Goal: Information Seeking & Learning: Learn about a topic

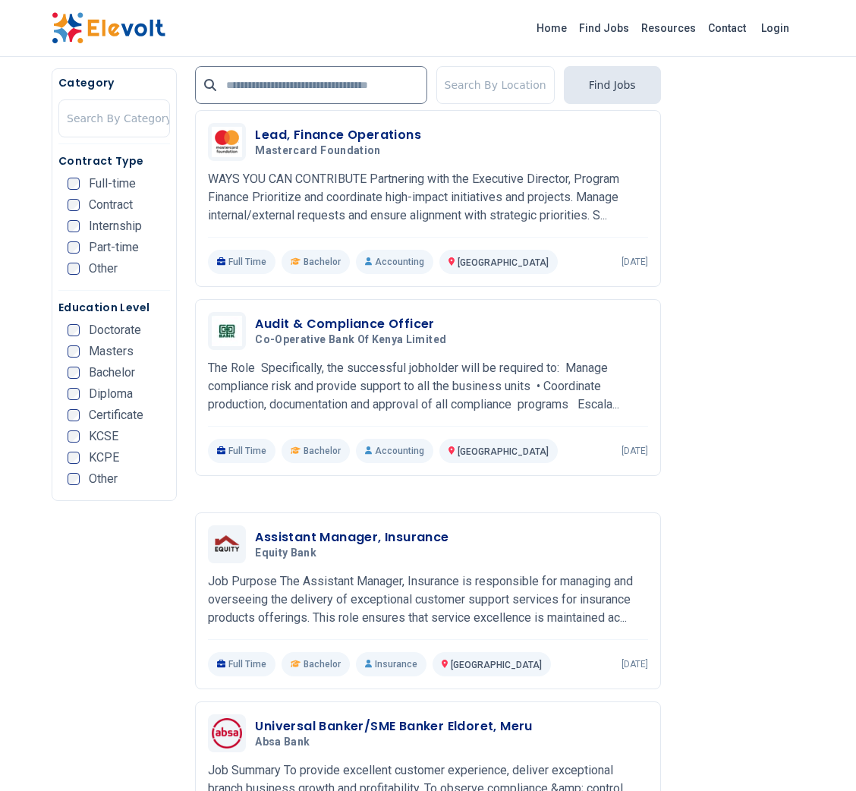
scroll to position [2763, 0]
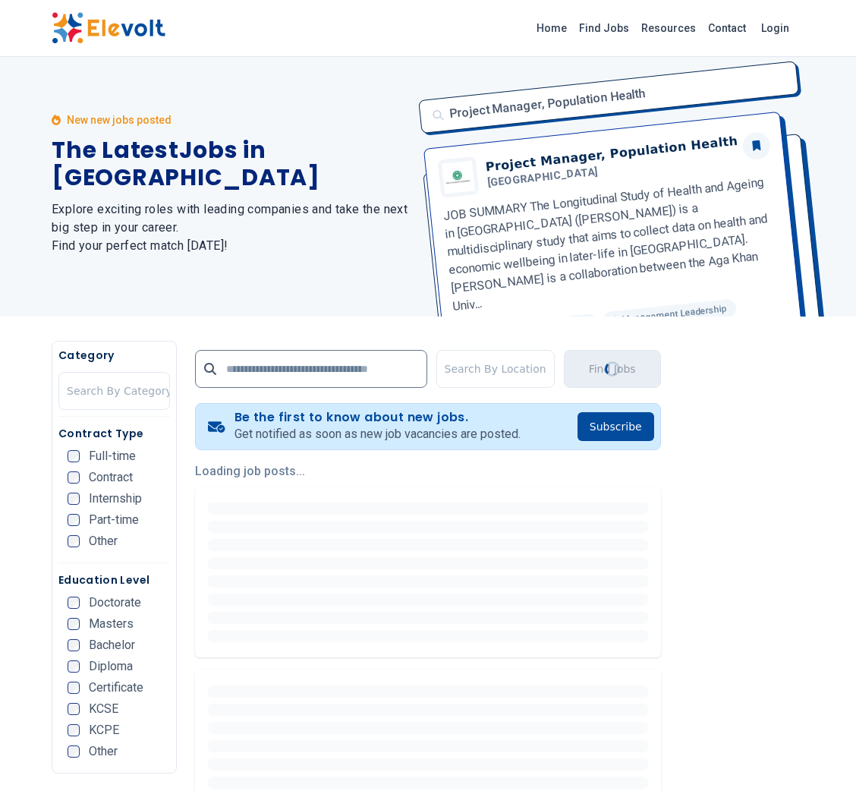
scroll to position [0, 0]
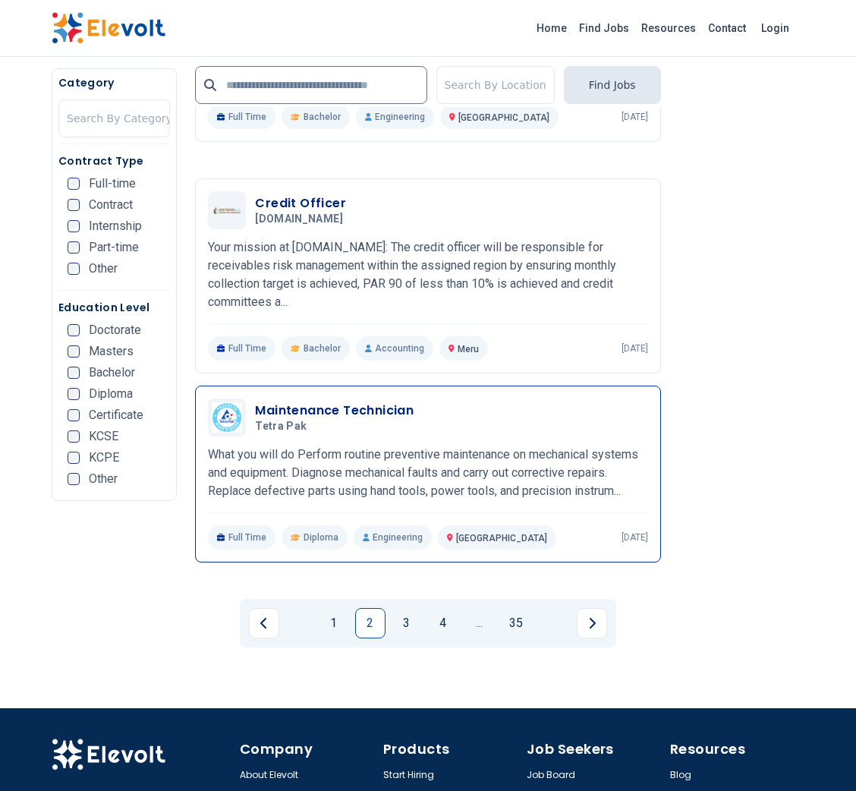
scroll to position [2968, 0]
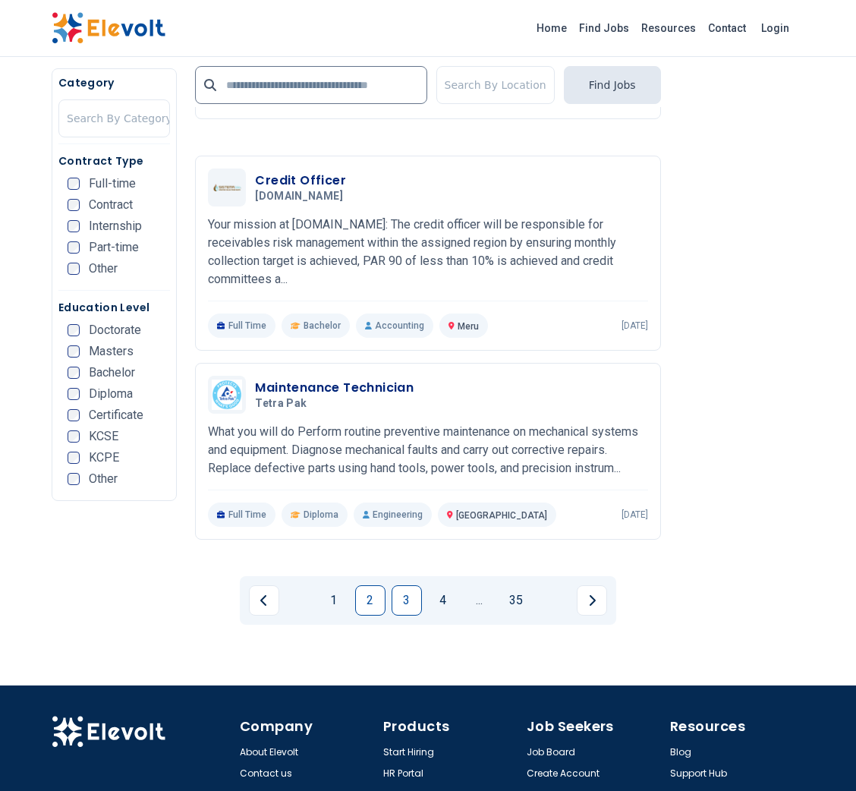
click at [408, 585] on link "3" at bounding box center [407, 600] width 30 height 30
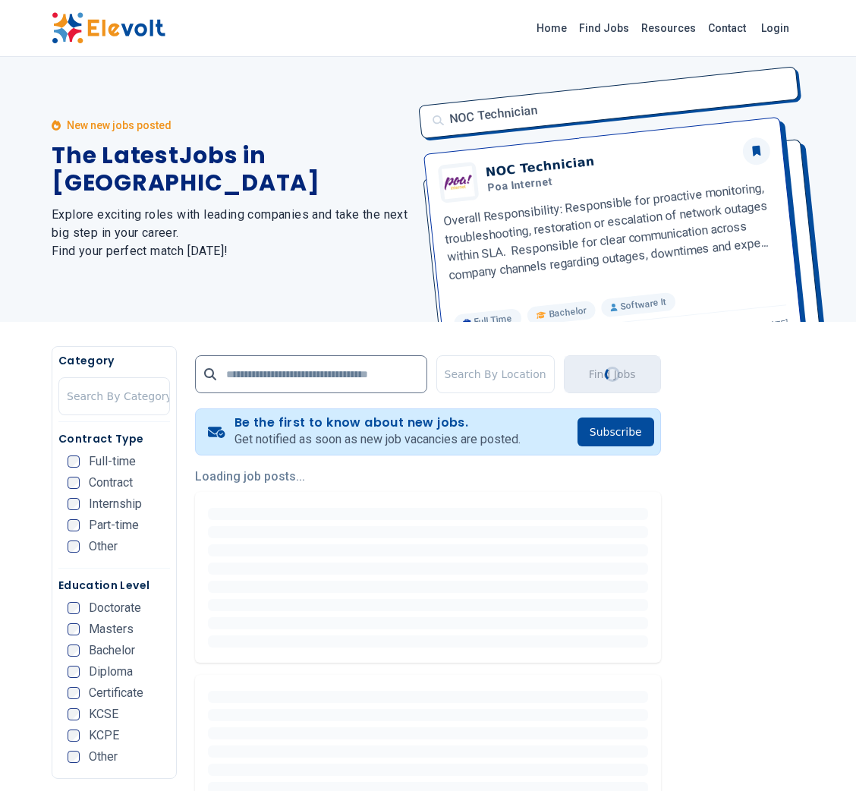
scroll to position [0, 0]
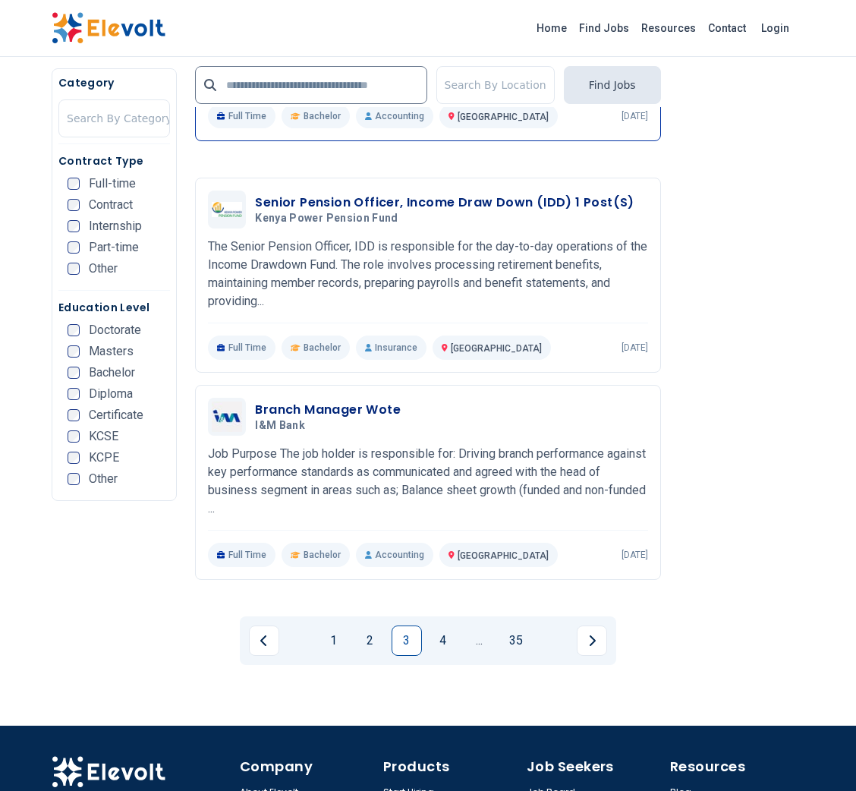
scroll to position [3023, 0]
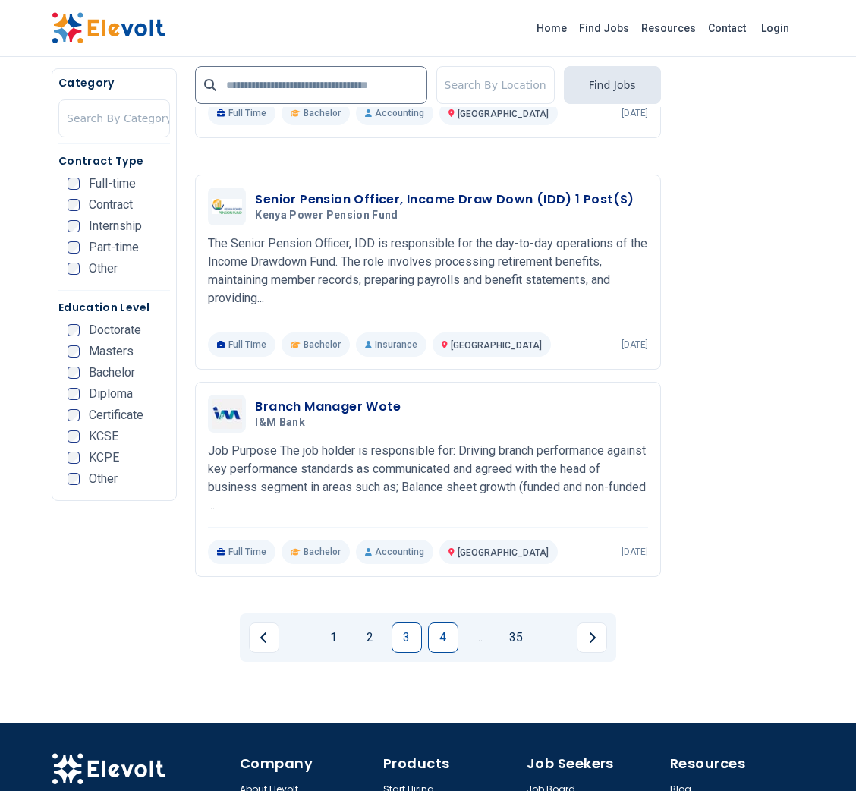
click at [435, 622] on link "4" at bounding box center [443, 637] width 30 height 30
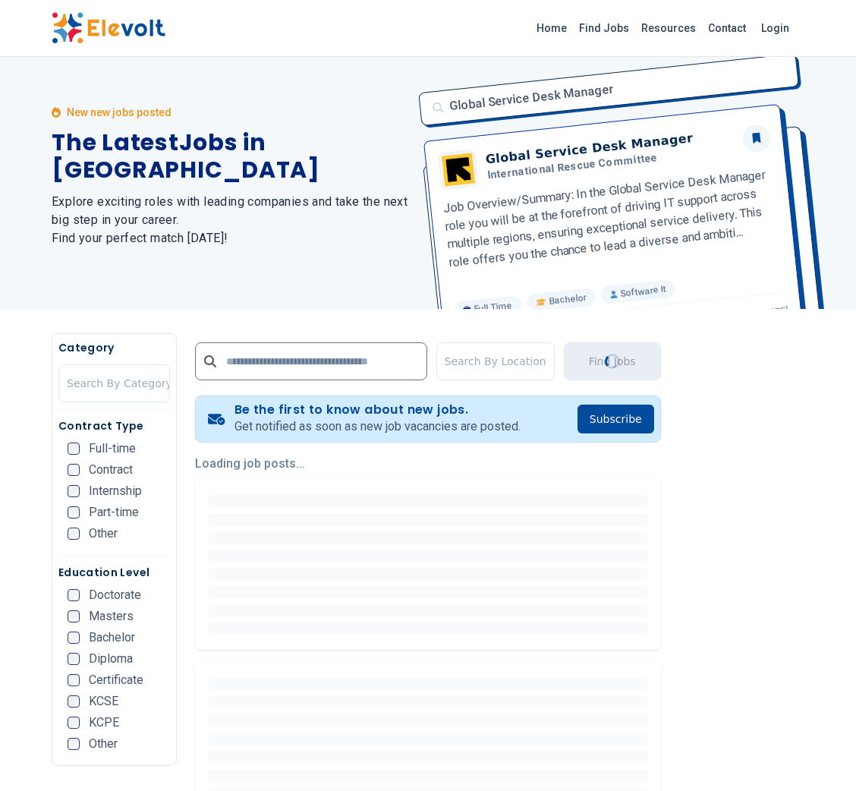
scroll to position [0, 0]
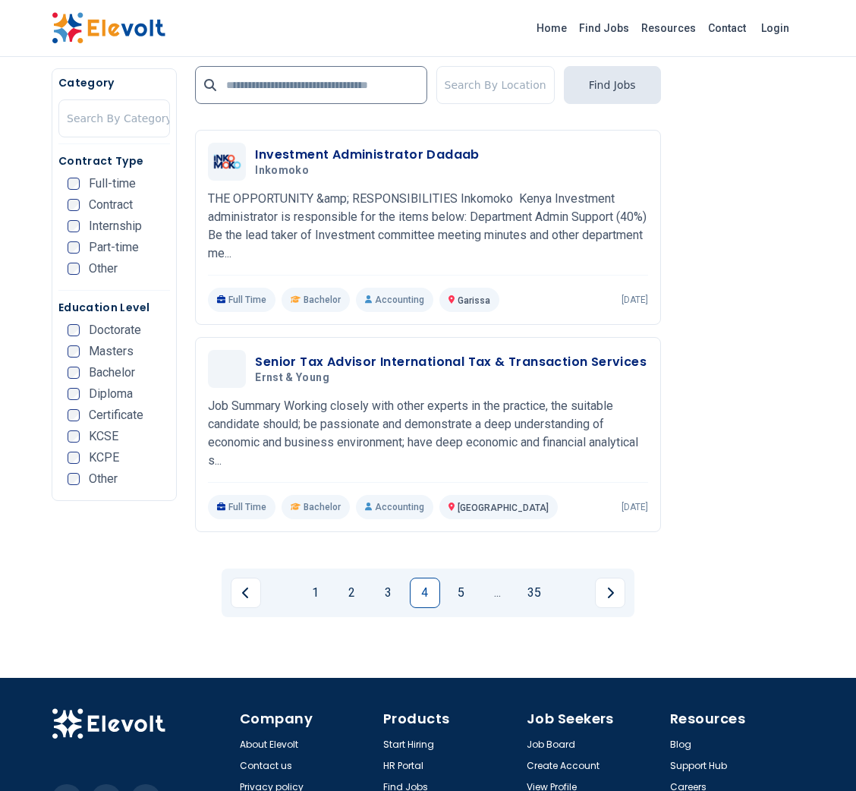
scroll to position [3053, 0]
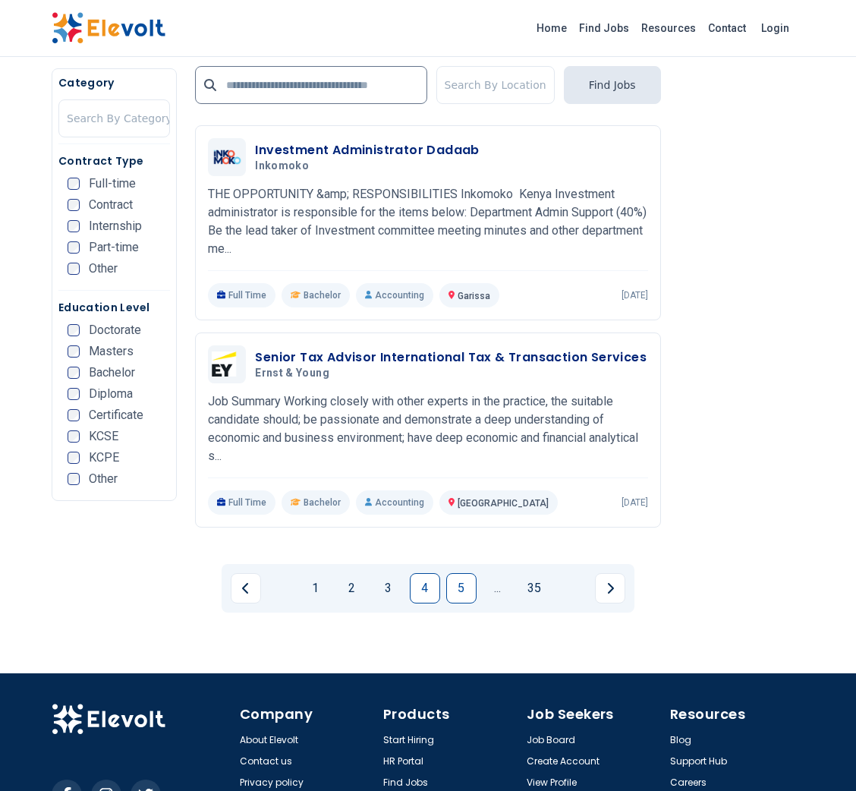
click at [467, 573] on link "5" at bounding box center [461, 588] width 30 height 30
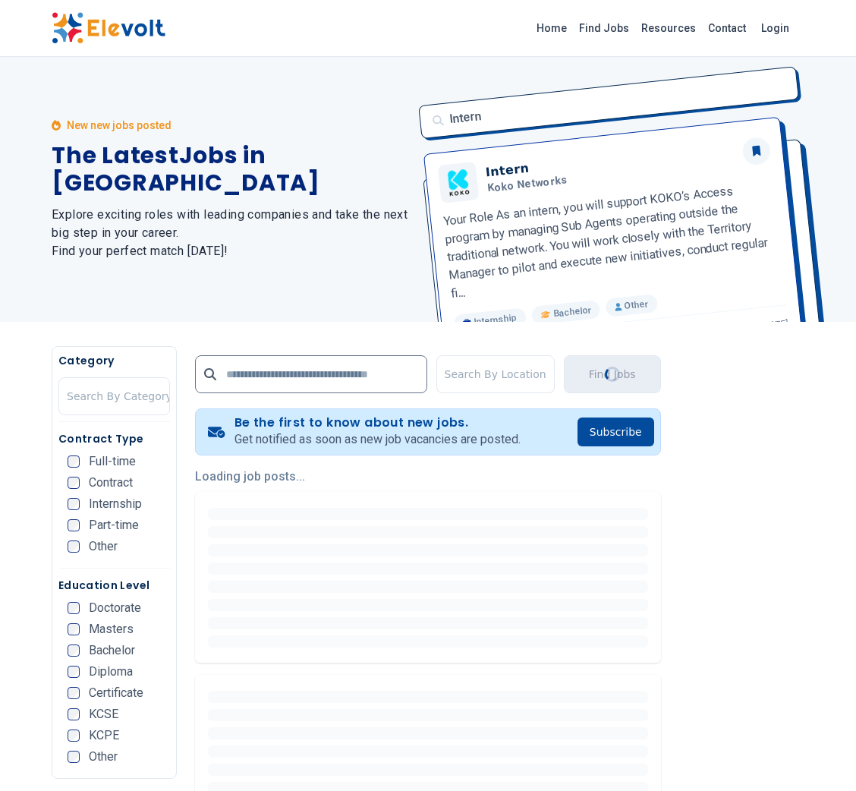
scroll to position [0, 0]
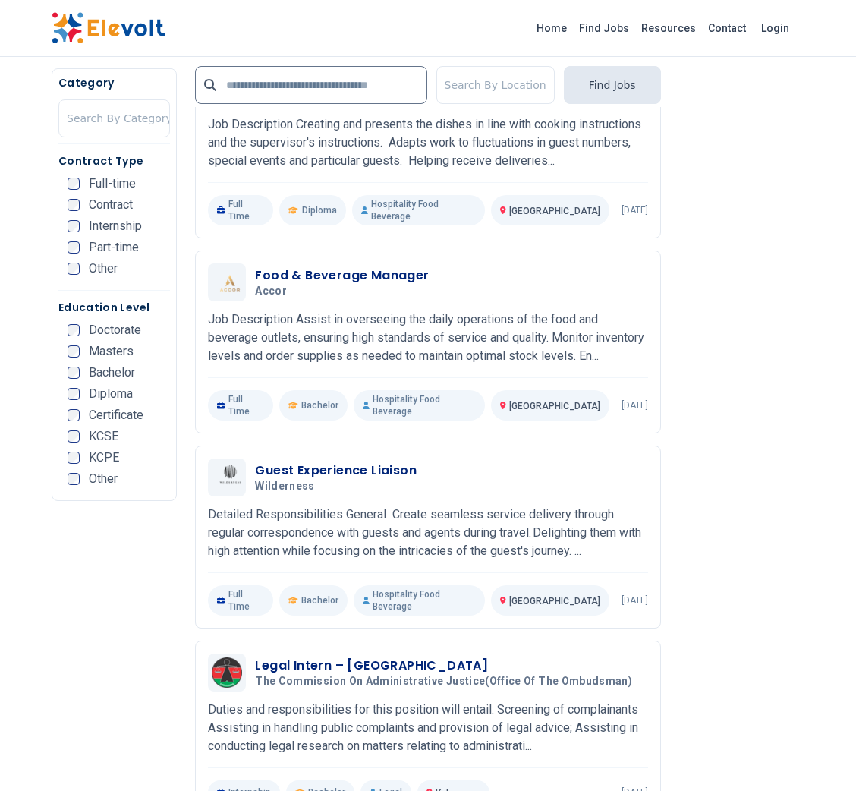
scroll to position [647, 0]
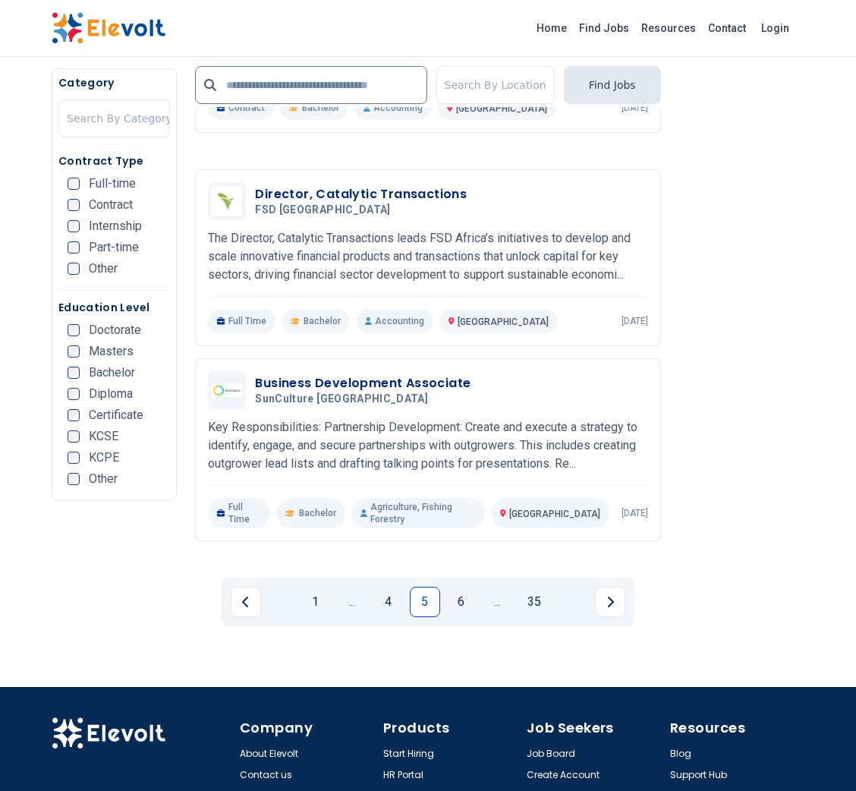
scroll to position [2995, 0]
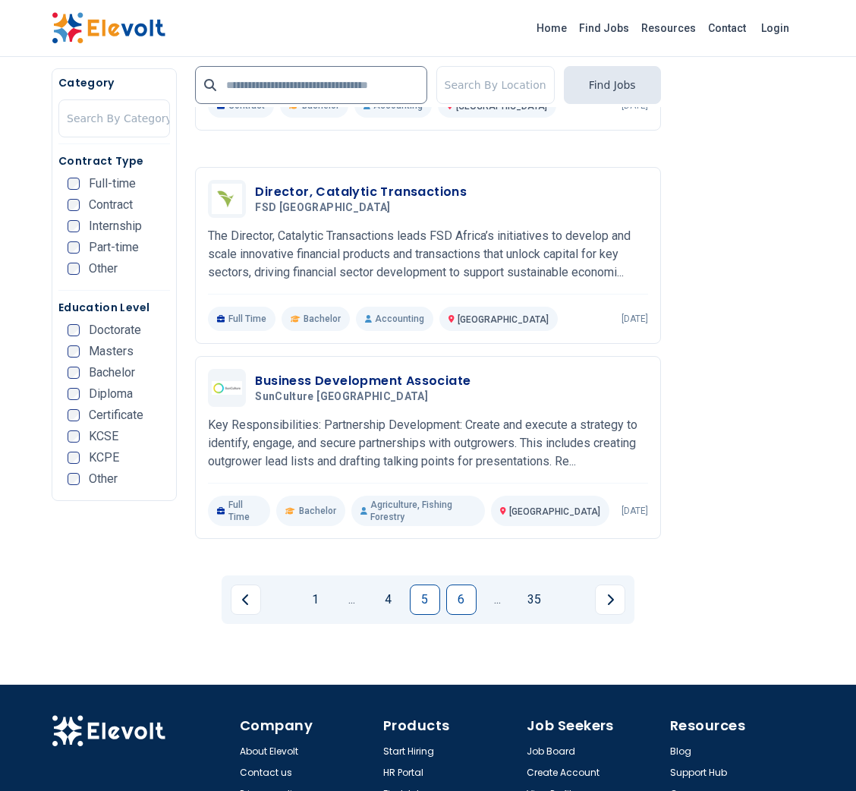
click at [459, 584] on link "6" at bounding box center [461, 599] width 30 height 30
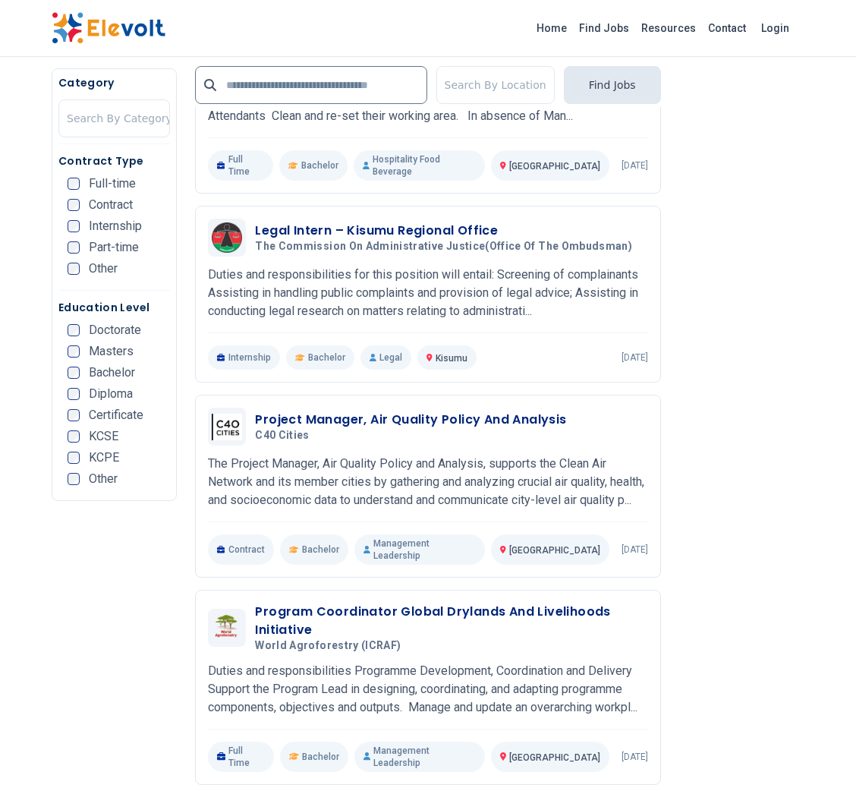
scroll to position [495, 0]
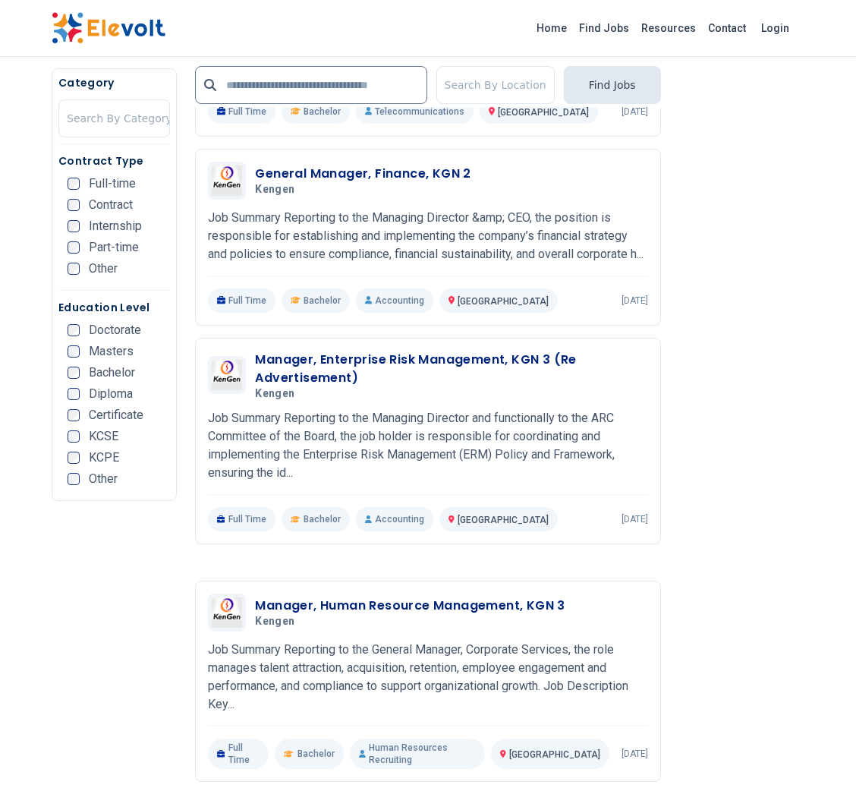
scroll to position [1761, 0]
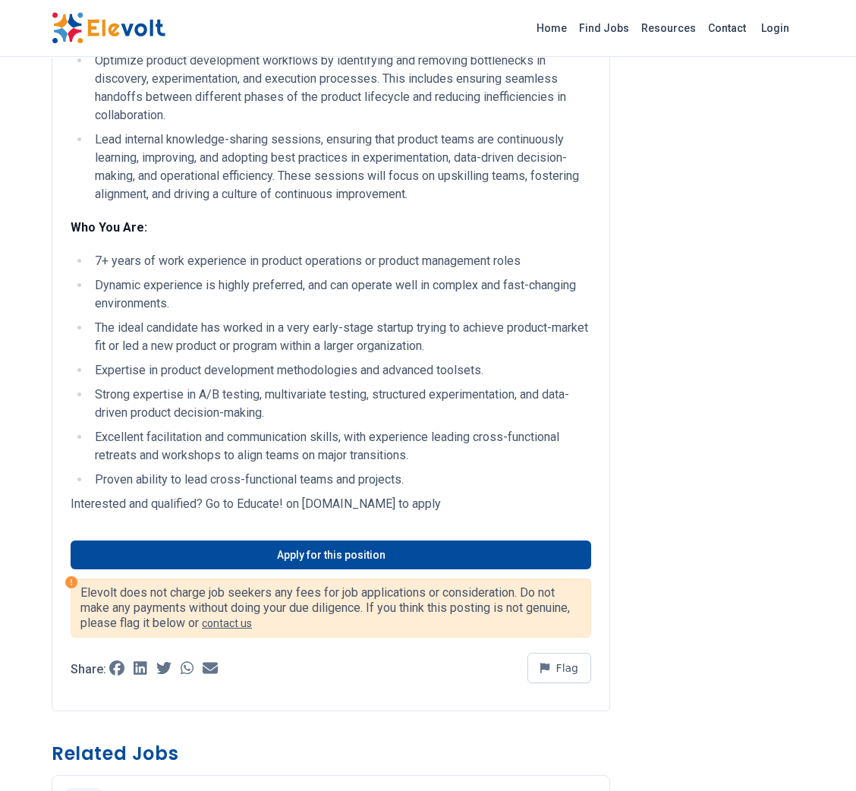
scroll to position [1403, 0]
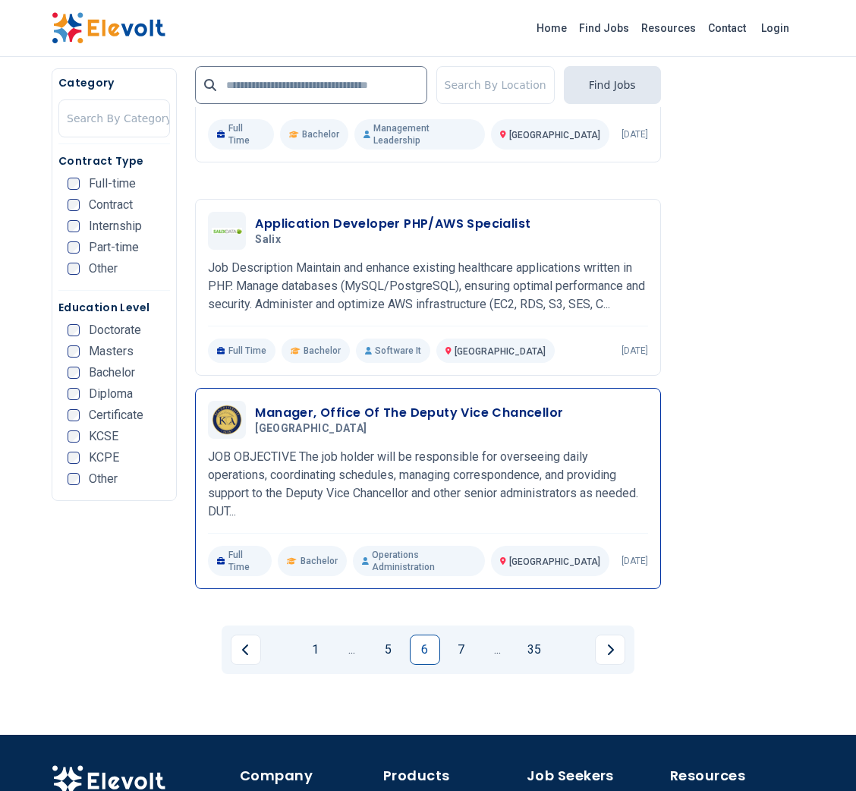
scroll to position [3009, 0]
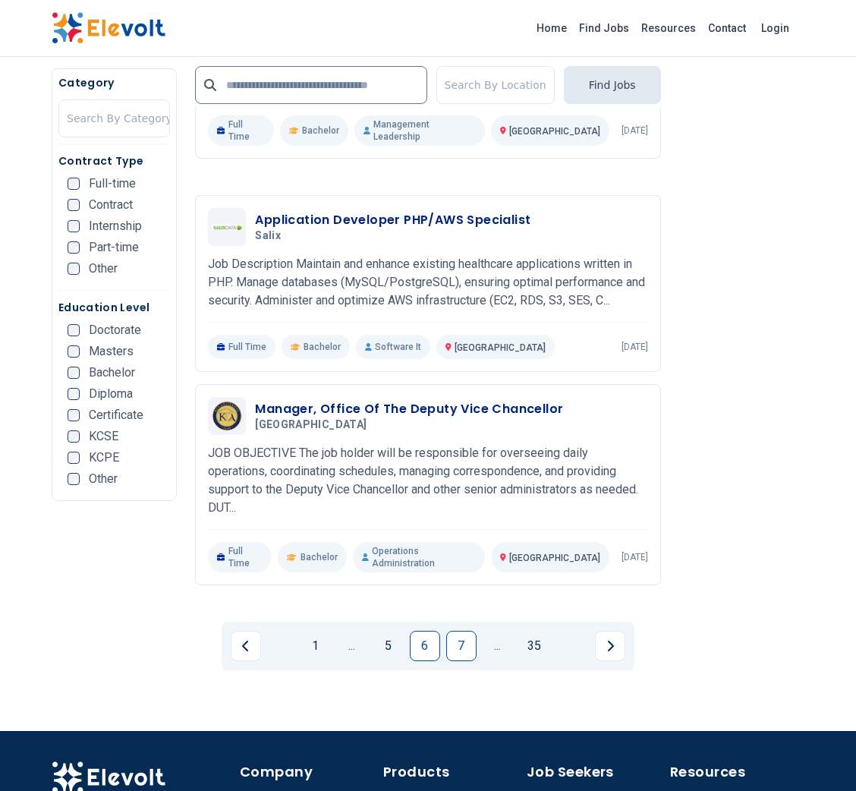
click at [464, 631] on link "7" at bounding box center [461, 646] width 30 height 30
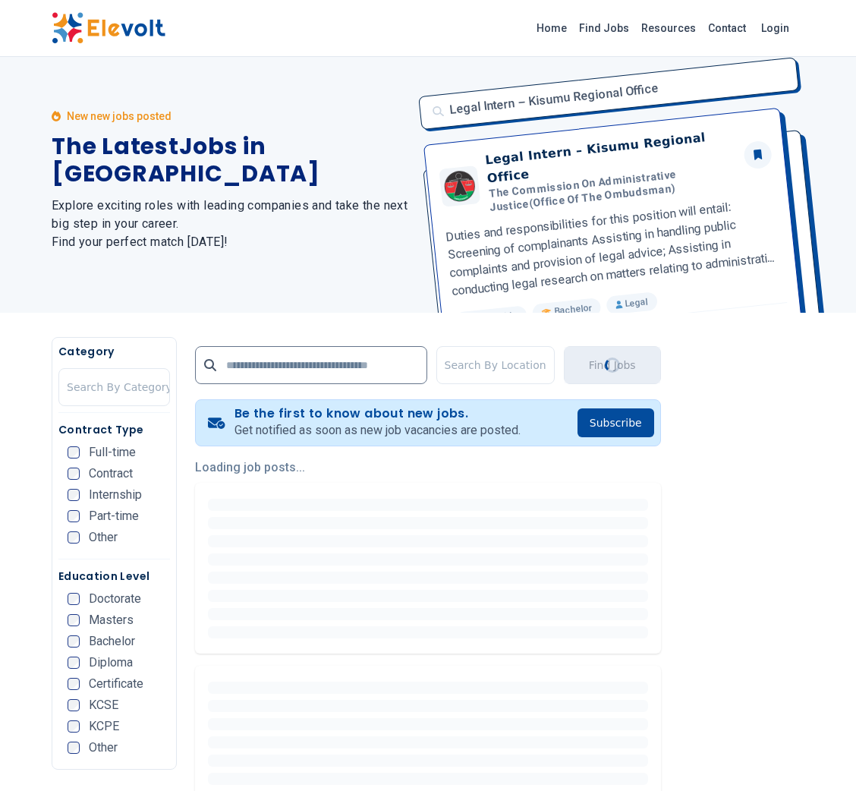
scroll to position [0, 0]
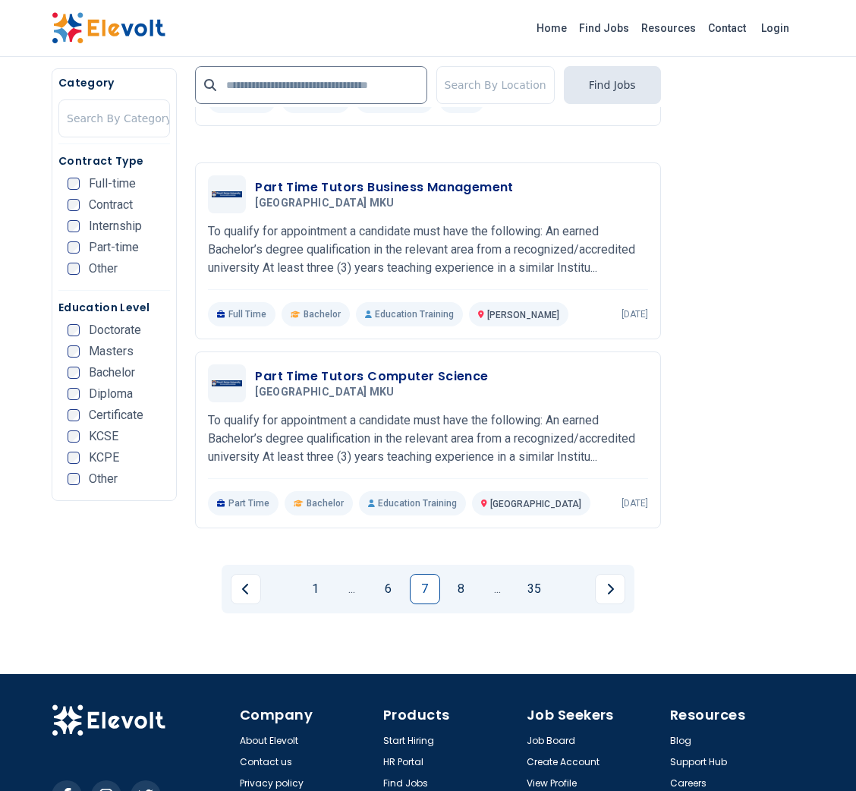
scroll to position [3048, 0]
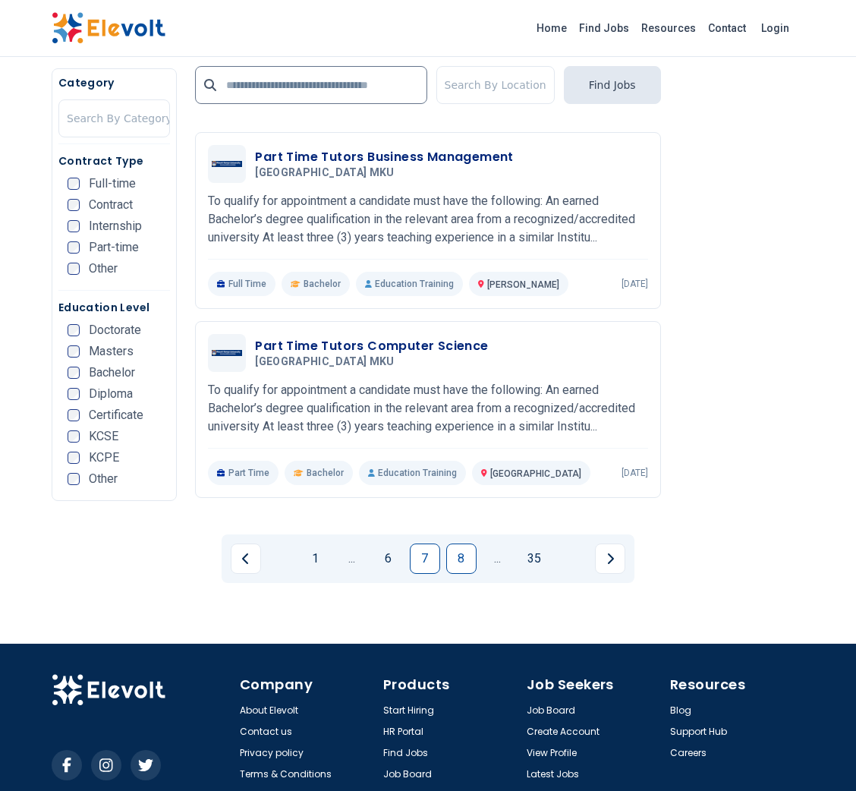
click at [464, 543] on link "8" at bounding box center [461, 558] width 30 height 30
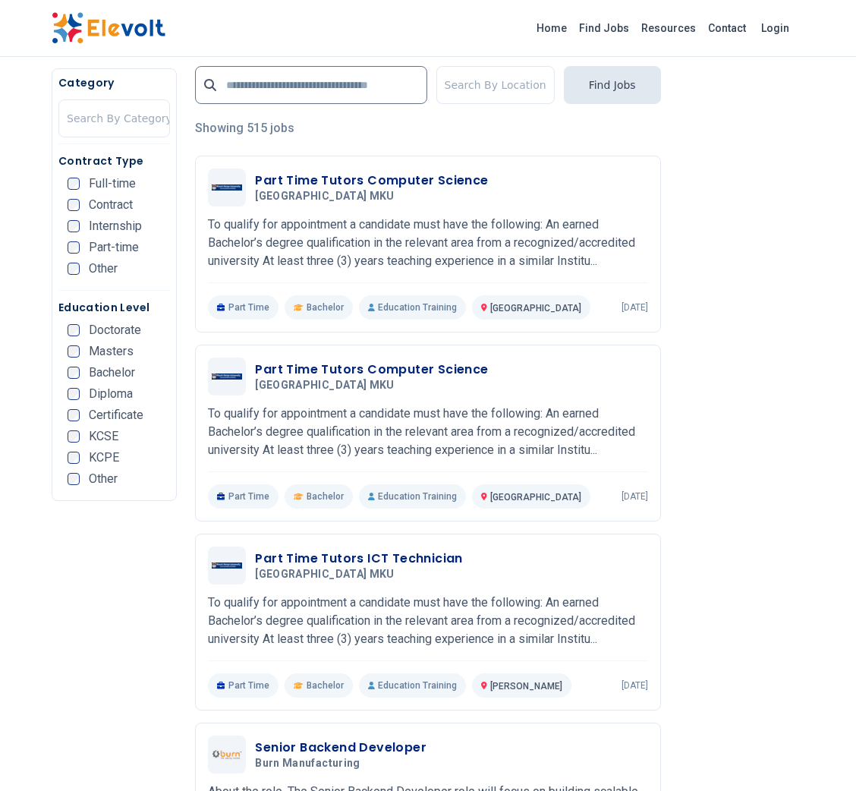
scroll to position [350, 0]
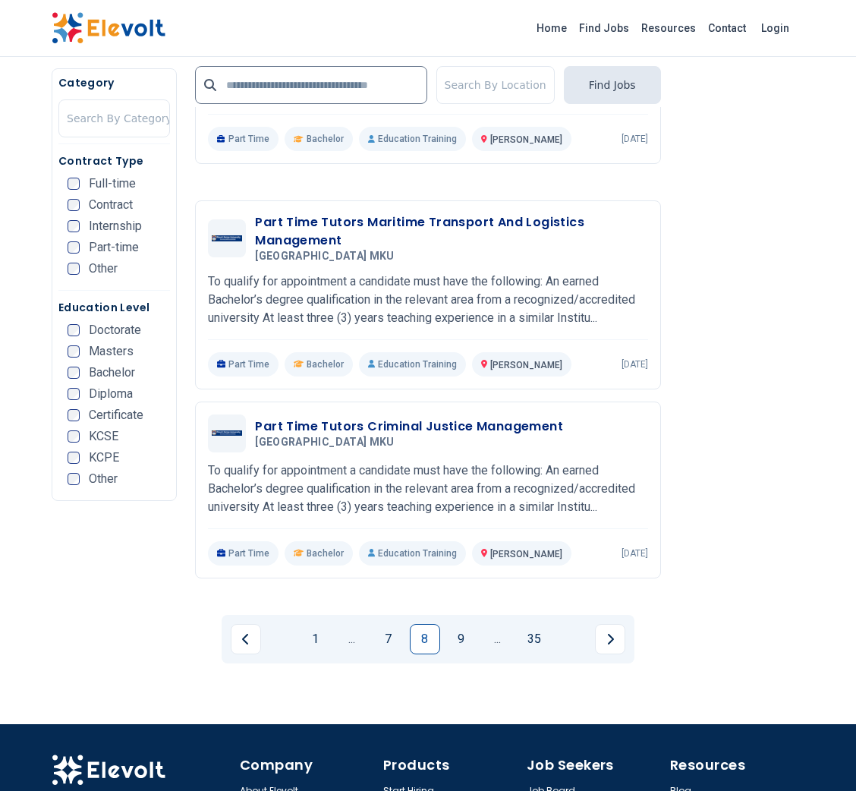
scroll to position [2929, 0]
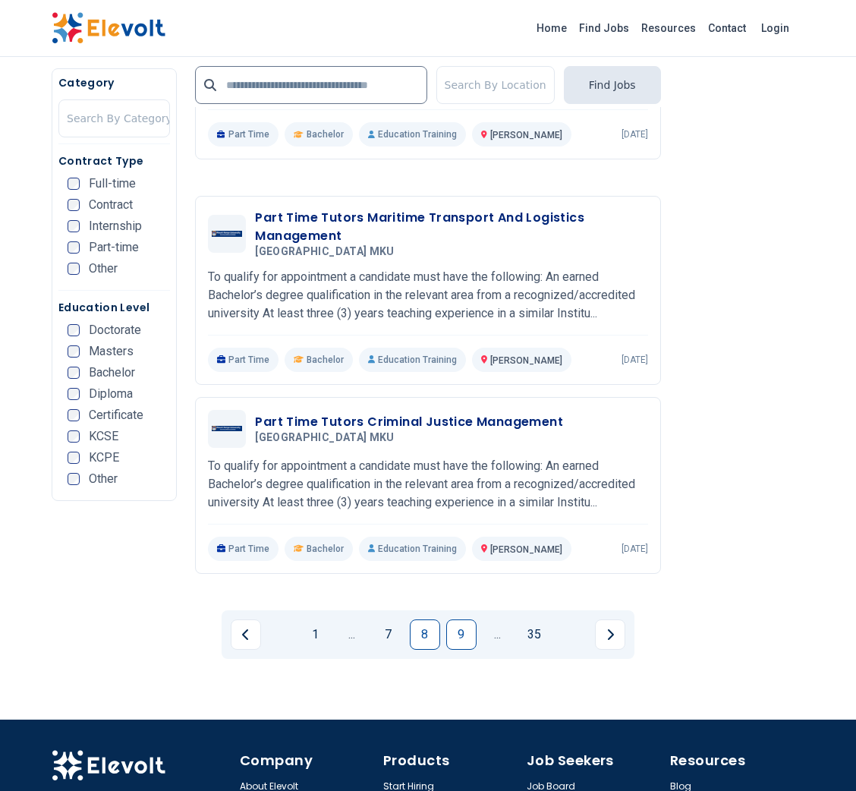
click at [450, 619] on link "9" at bounding box center [461, 634] width 30 height 30
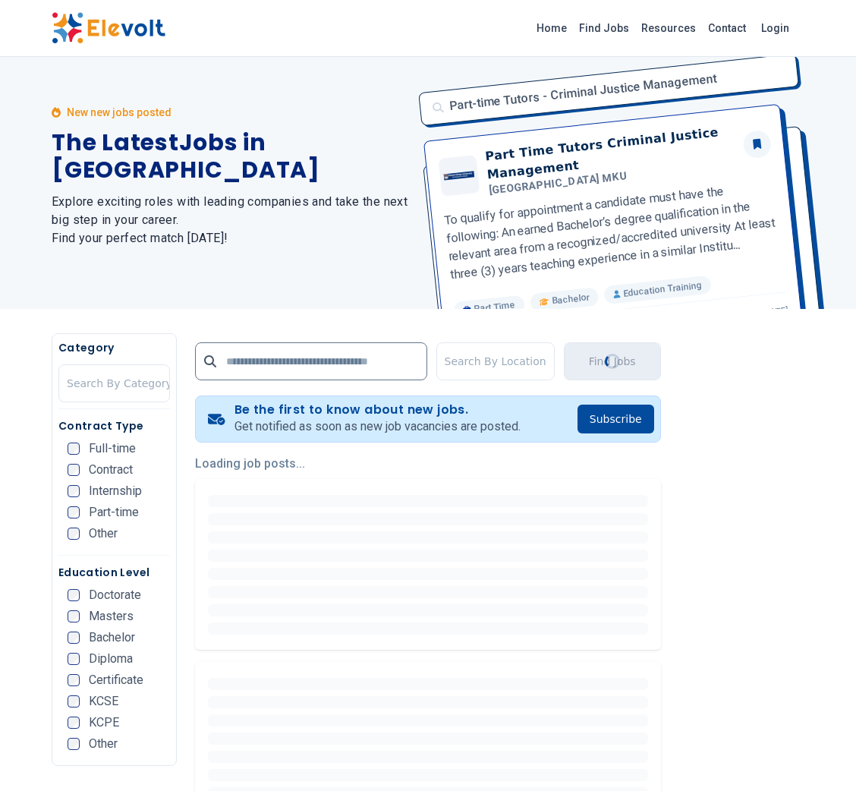
scroll to position [0, 0]
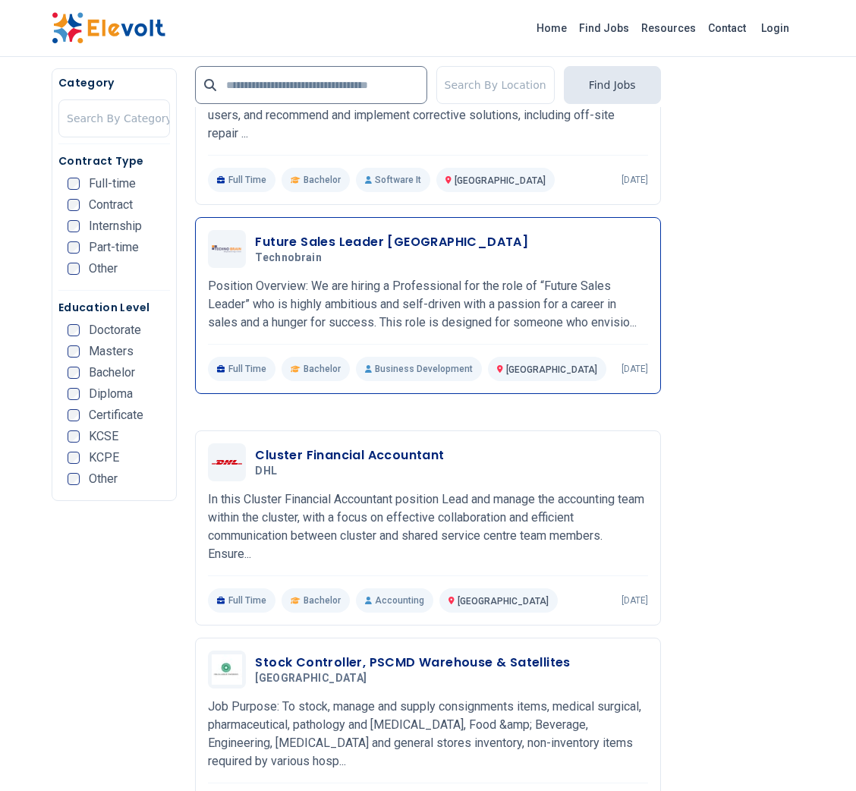
scroll to position [1060, 0]
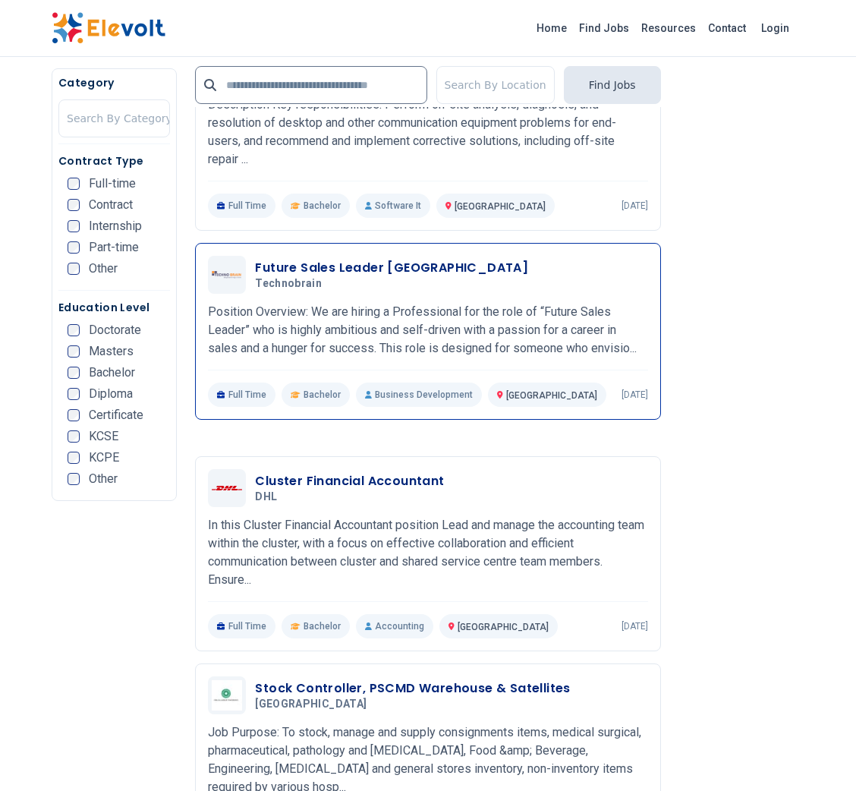
click at [425, 268] on h3 "Future Sales Leader Kenya" at bounding box center [391, 268] width 273 height 18
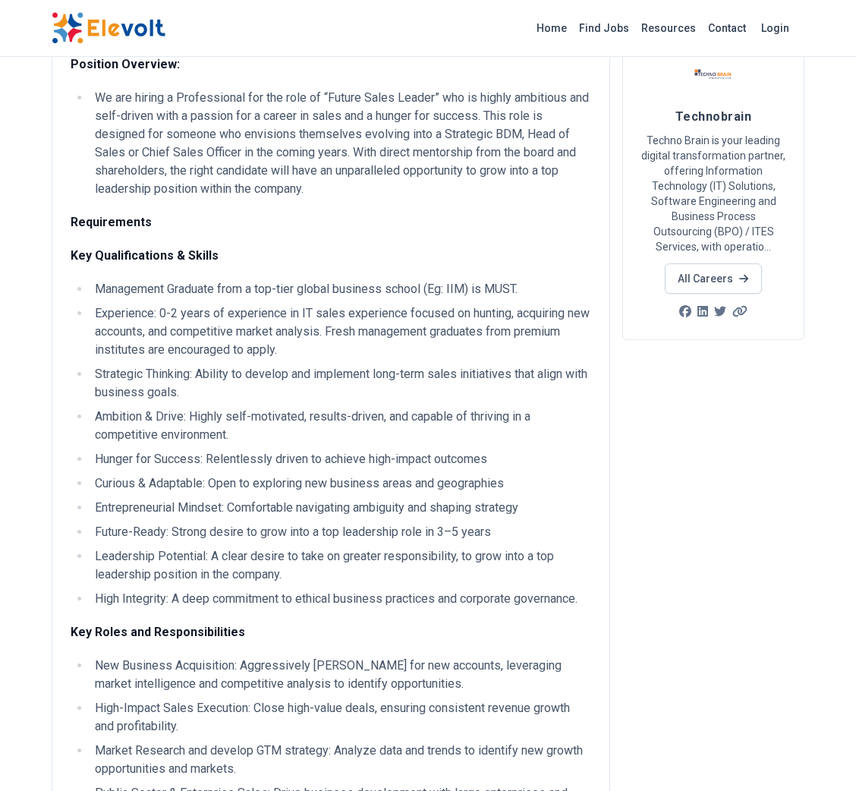
scroll to position [118, 0]
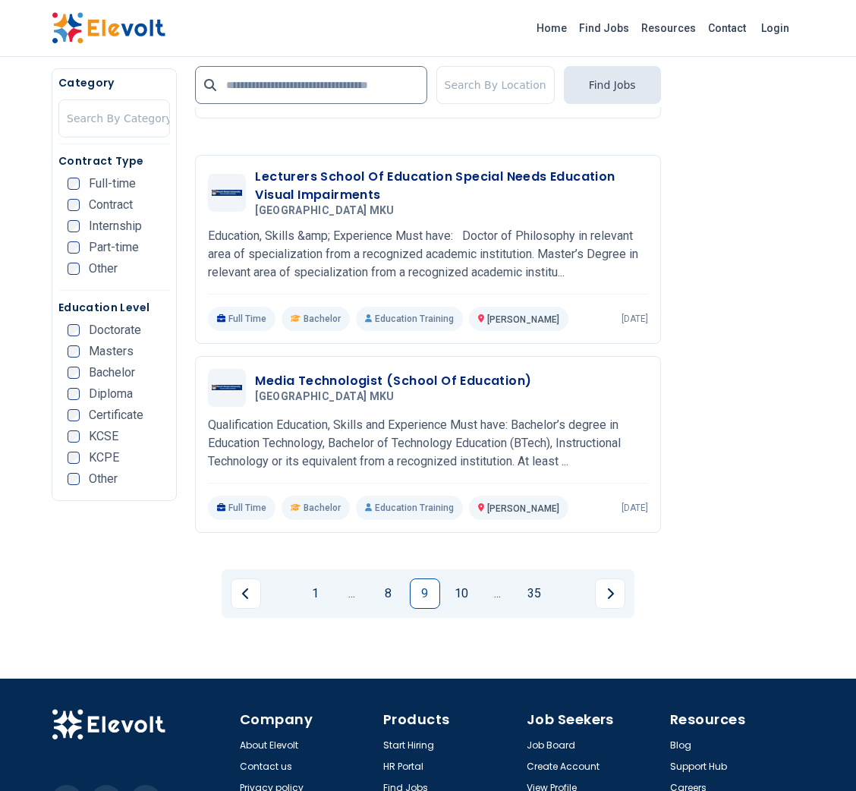
scroll to position [3047, 0]
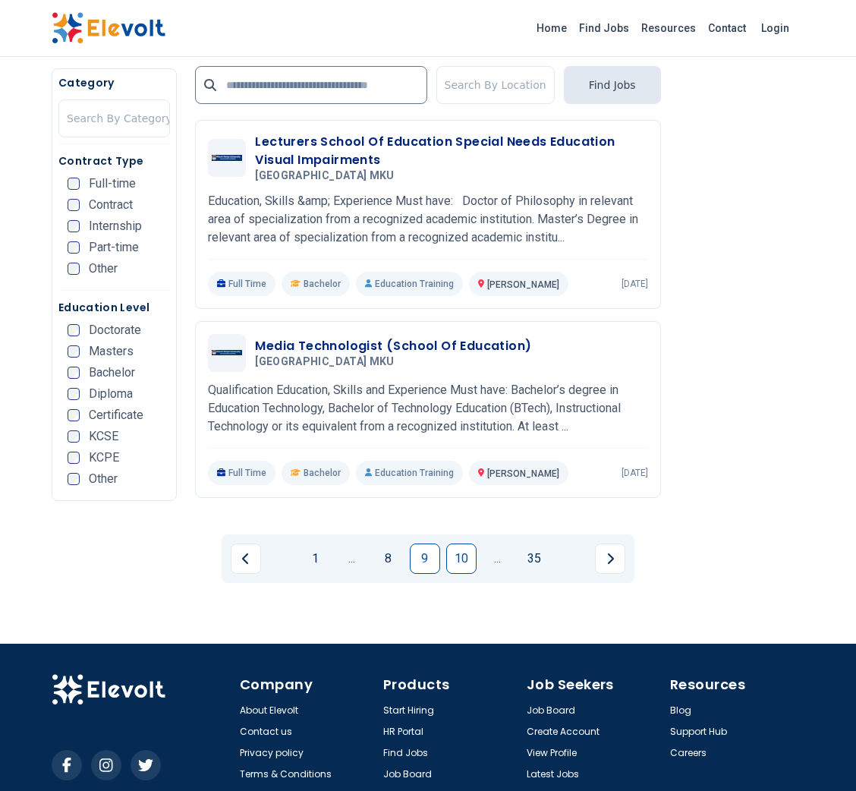
click at [466, 543] on link "10" at bounding box center [461, 558] width 30 height 30
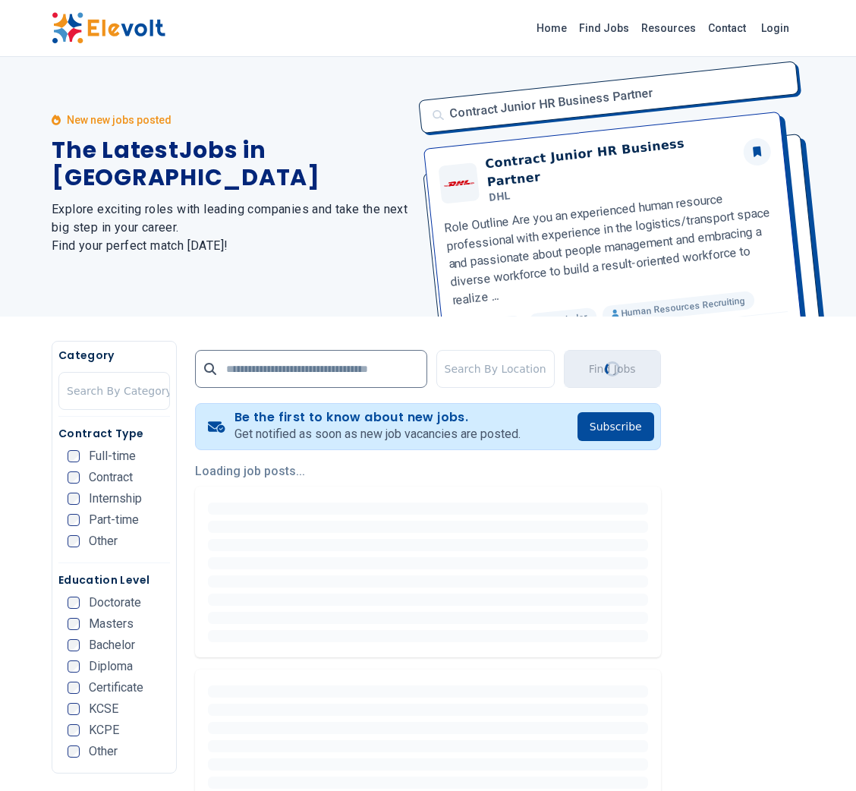
scroll to position [0, 0]
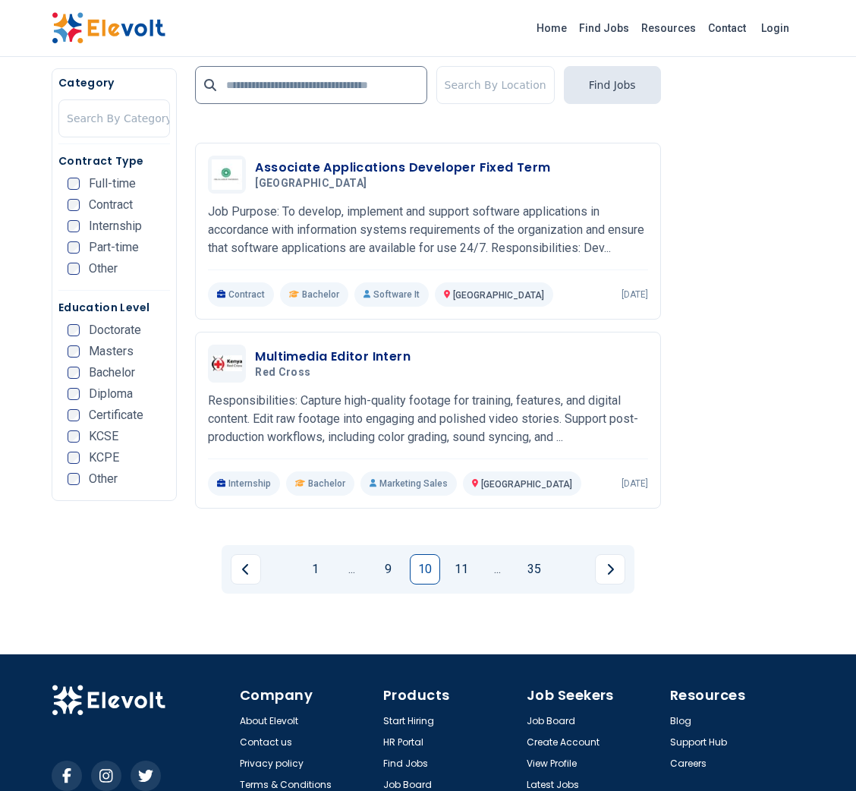
scroll to position [2996, 0]
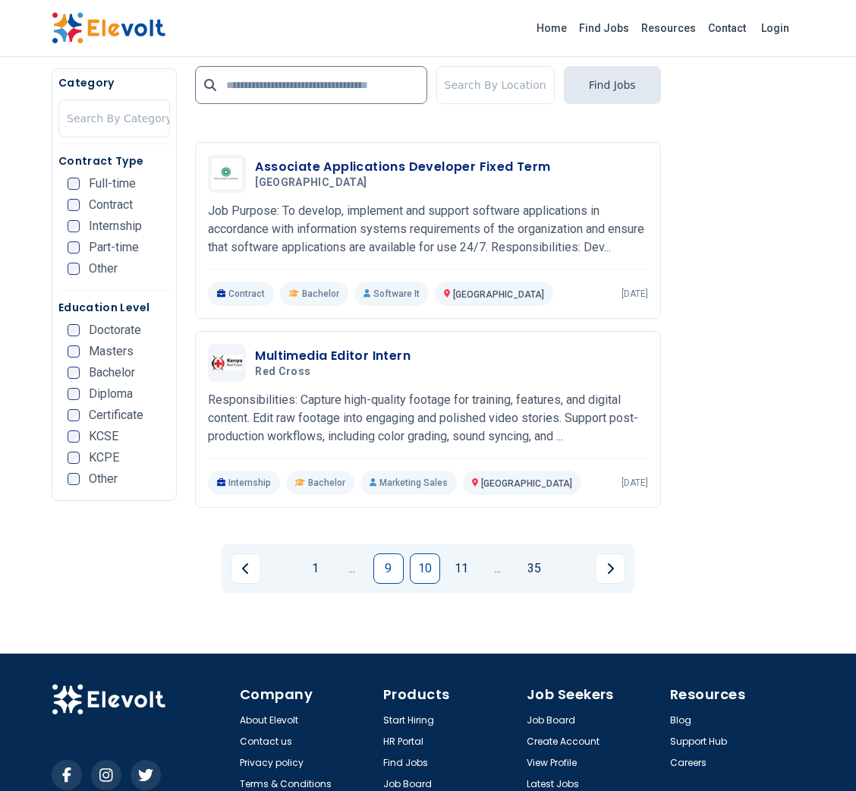
click at [392, 553] on link "9" at bounding box center [388, 568] width 30 height 30
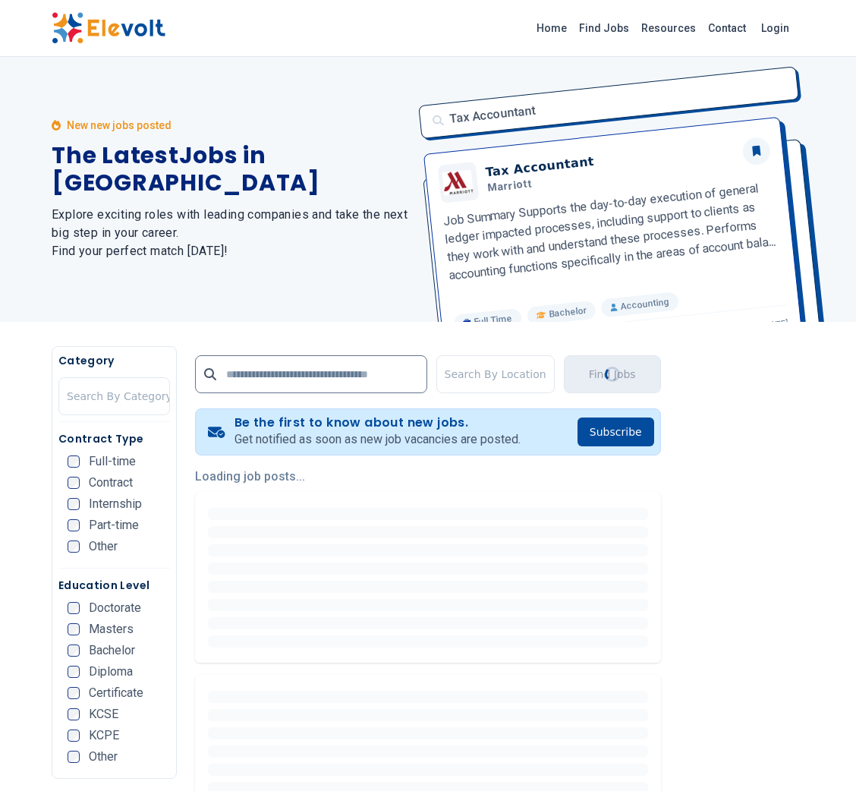
scroll to position [0, 0]
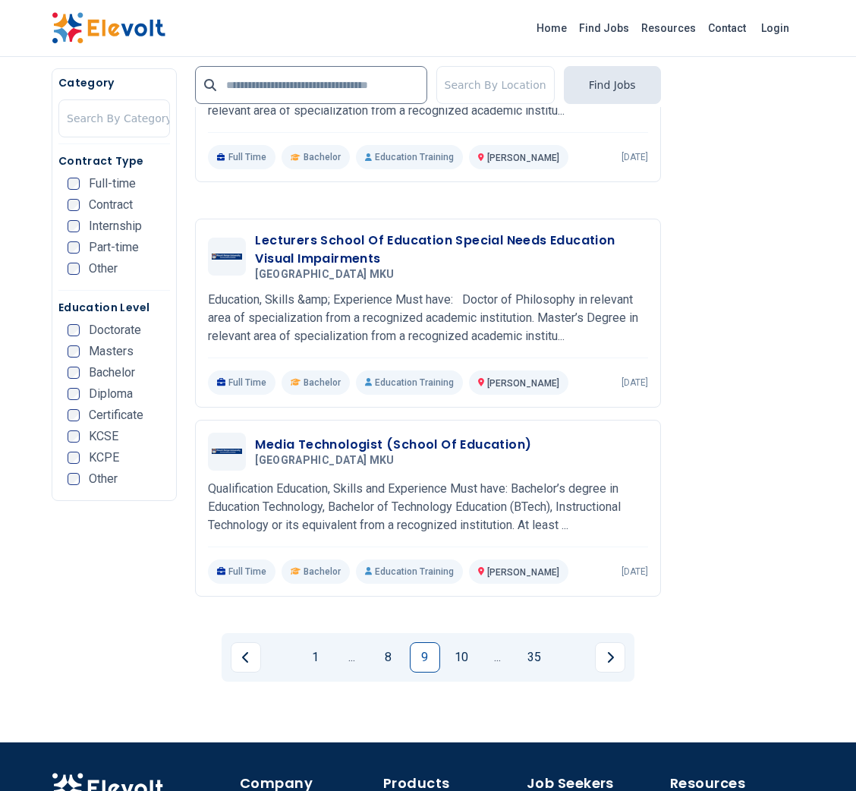
scroll to position [2949, 0]
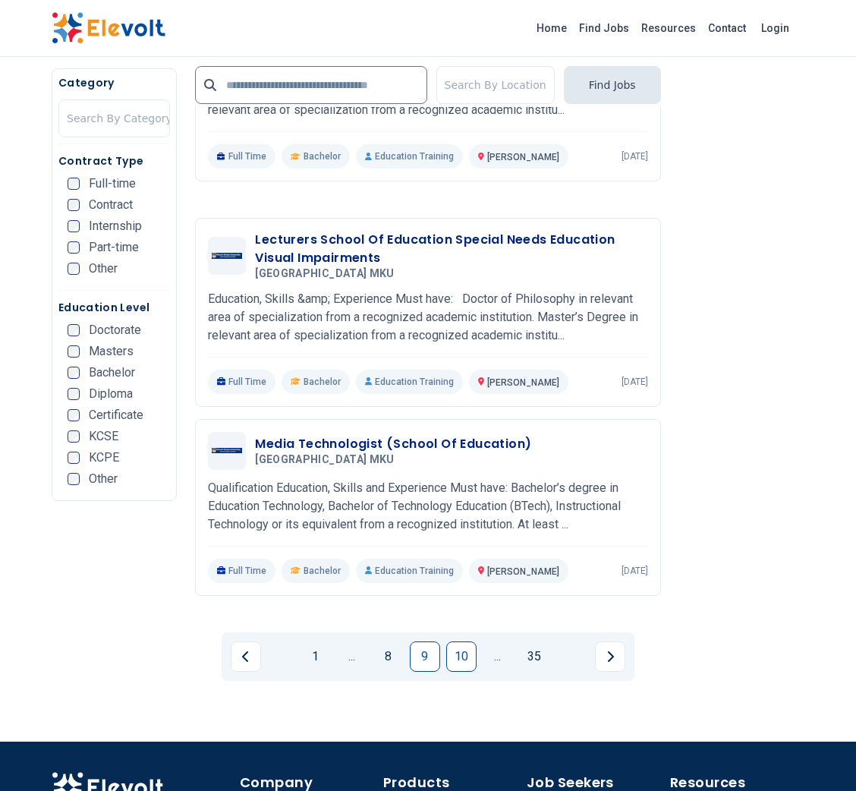
click at [461, 641] on link "10" at bounding box center [461, 656] width 30 height 30
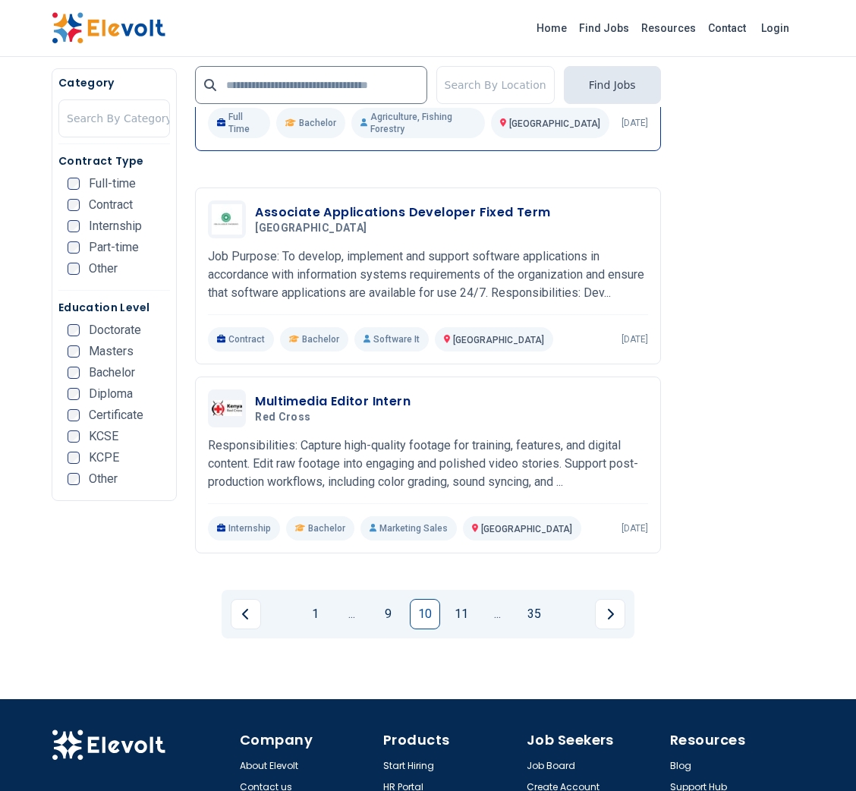
scroll to position [3041, 0]
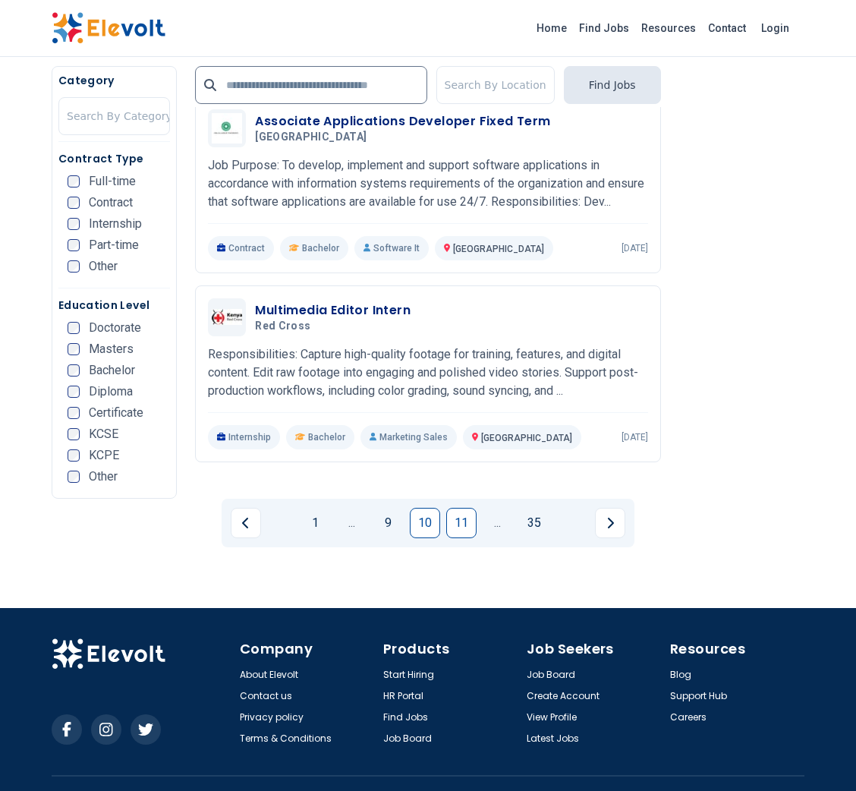
click at [464, 508] on link "11" at bounding box center [461, 523] width 30 height 30
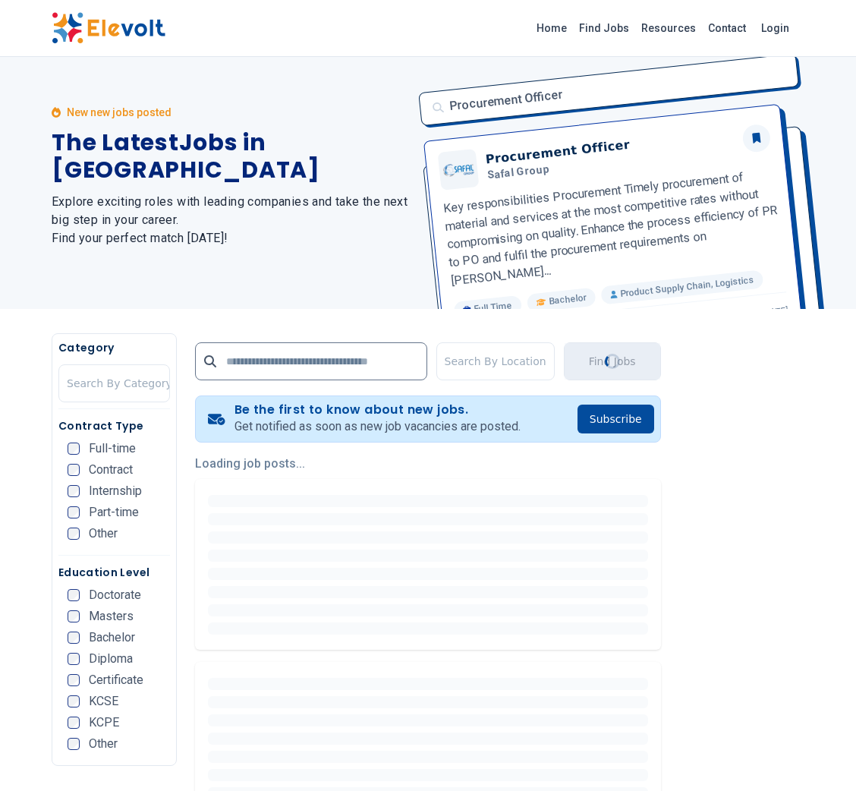
scroll to position [0, 0]
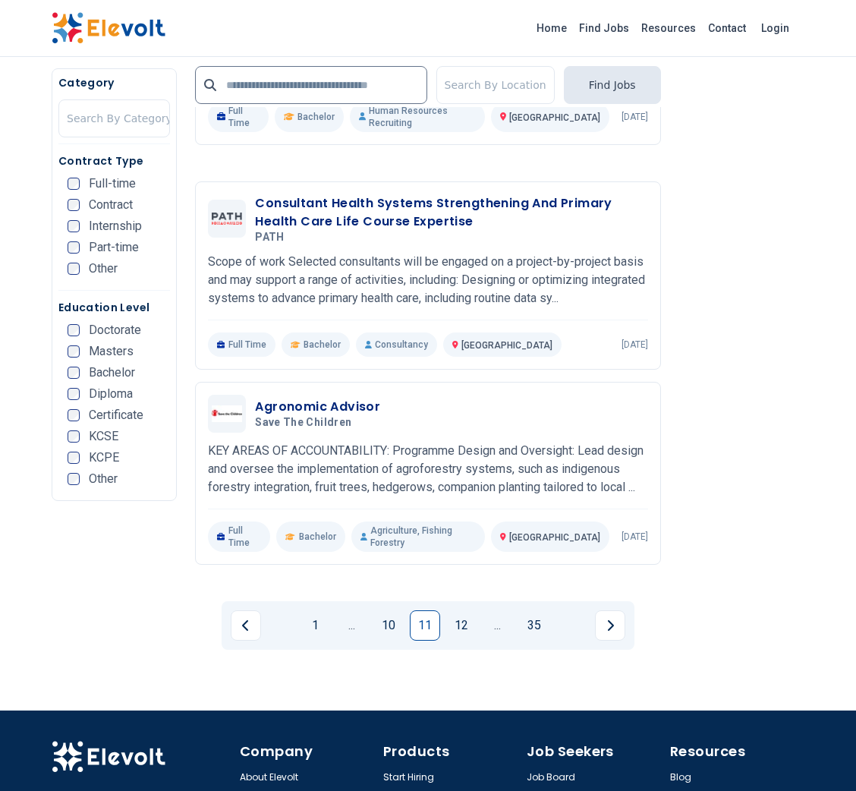
scroll to position [2976, 0]
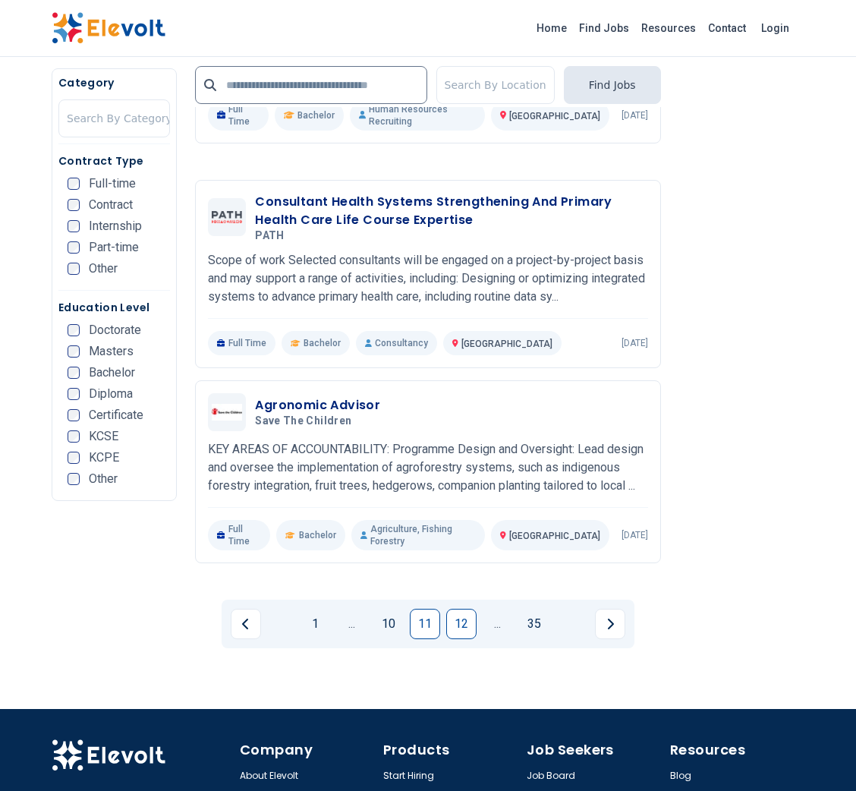
click at [466, 609] on link "12" at bounding box center [461, 624] width 30 height 30
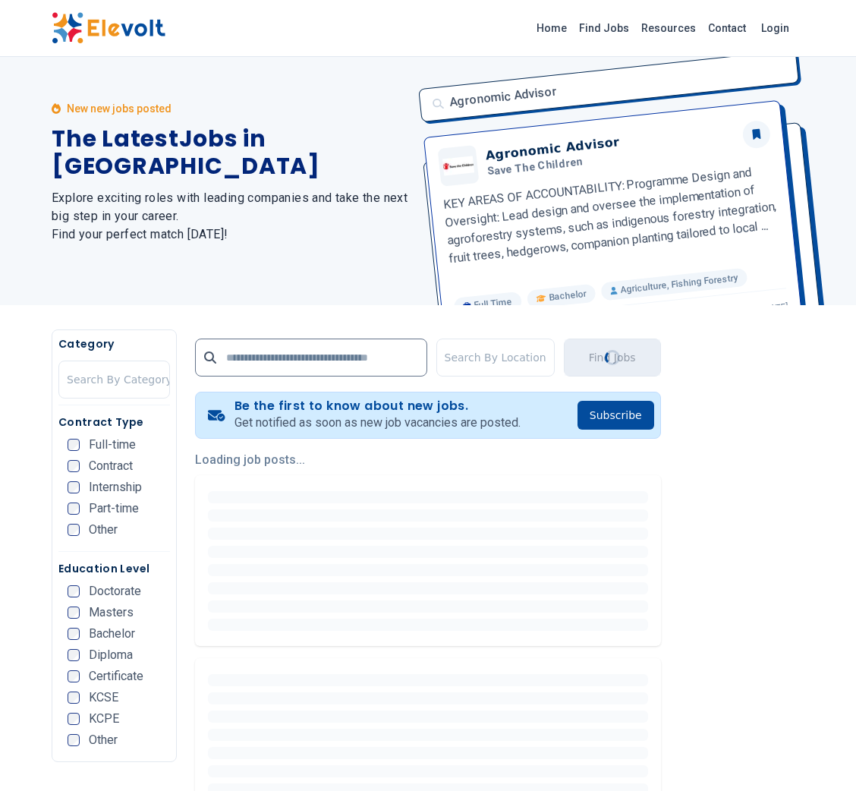
scroll to position [0, 0]
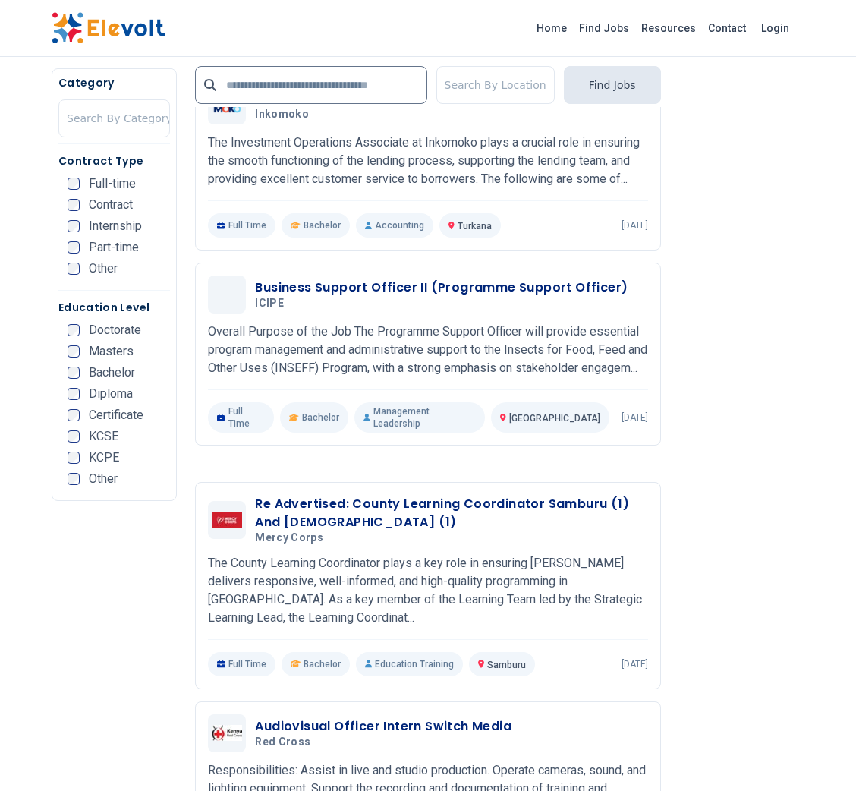
scroll to position [1010, 0]
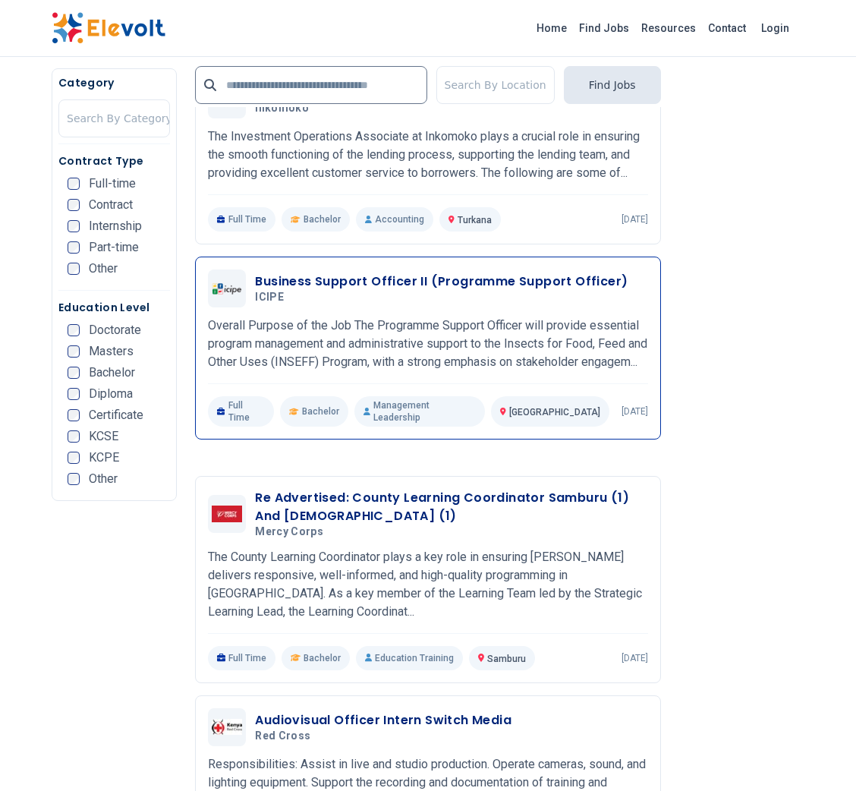
click at [568, 291] on h3 "Business Support Officer II (Programme Support Officer)" at bounding box center [441, 281] width 373 height 18
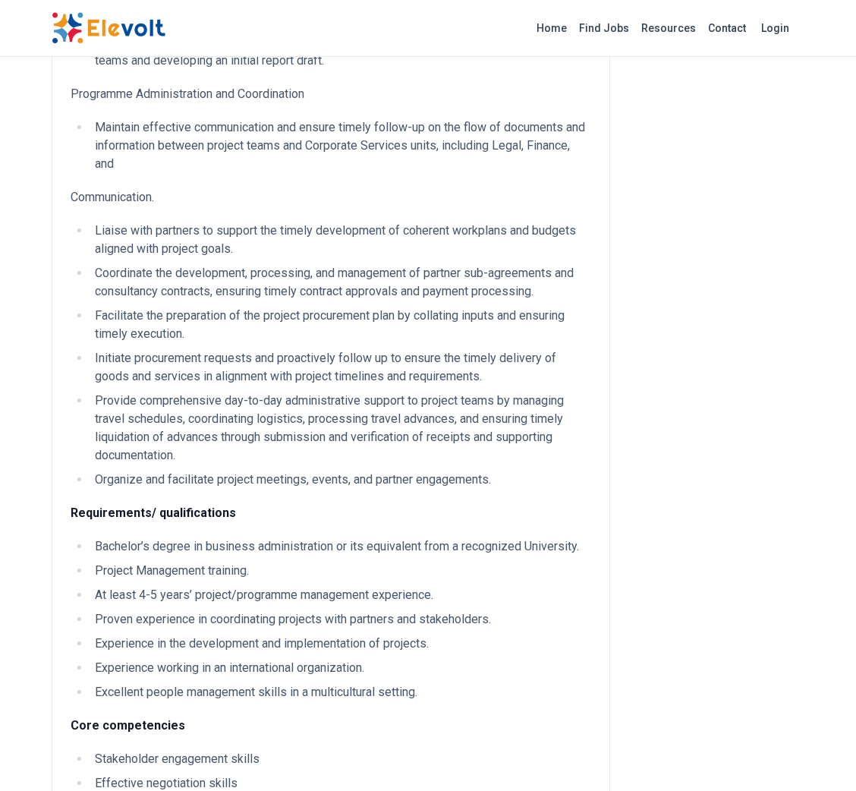
scroll to position [1003, 0]
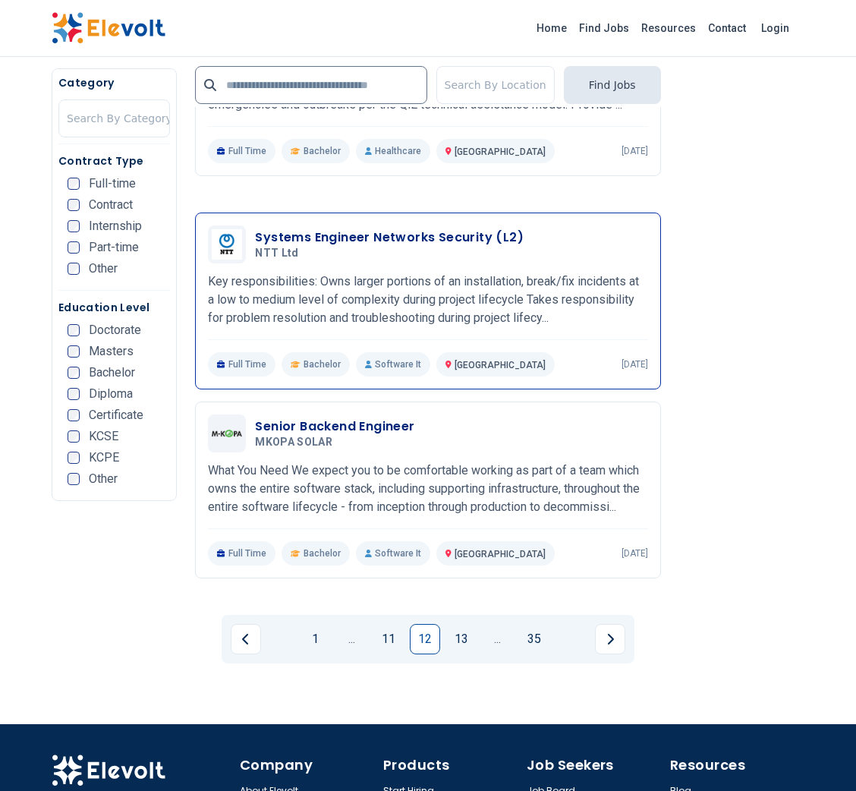
scroll to position [2927, 0]
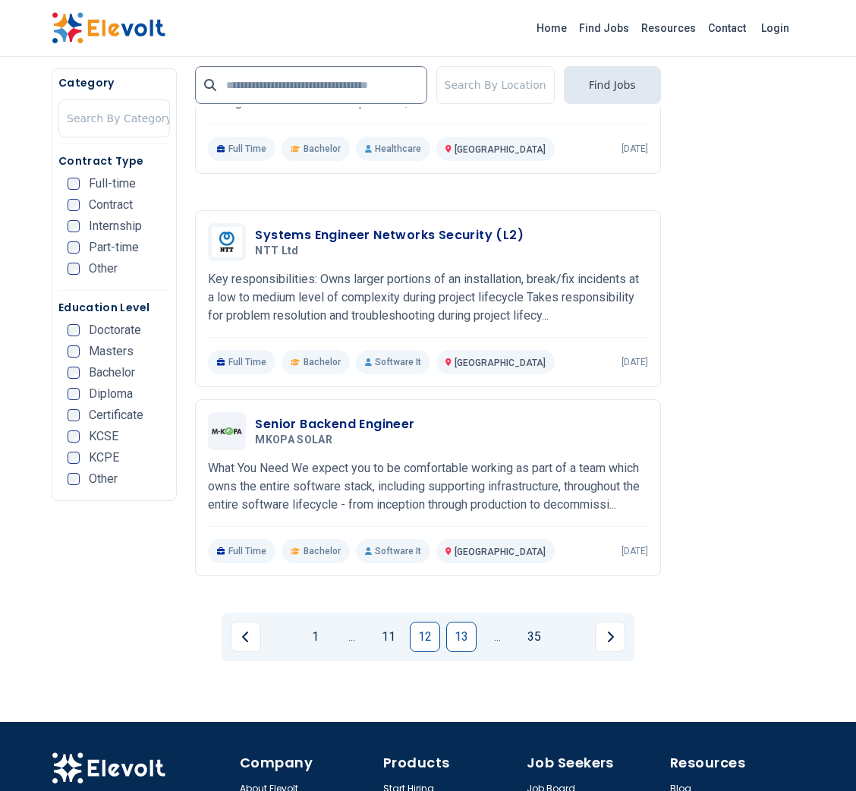
click at [458, 626] on link "13" at bounding box center [461, 637] width 30 height 30
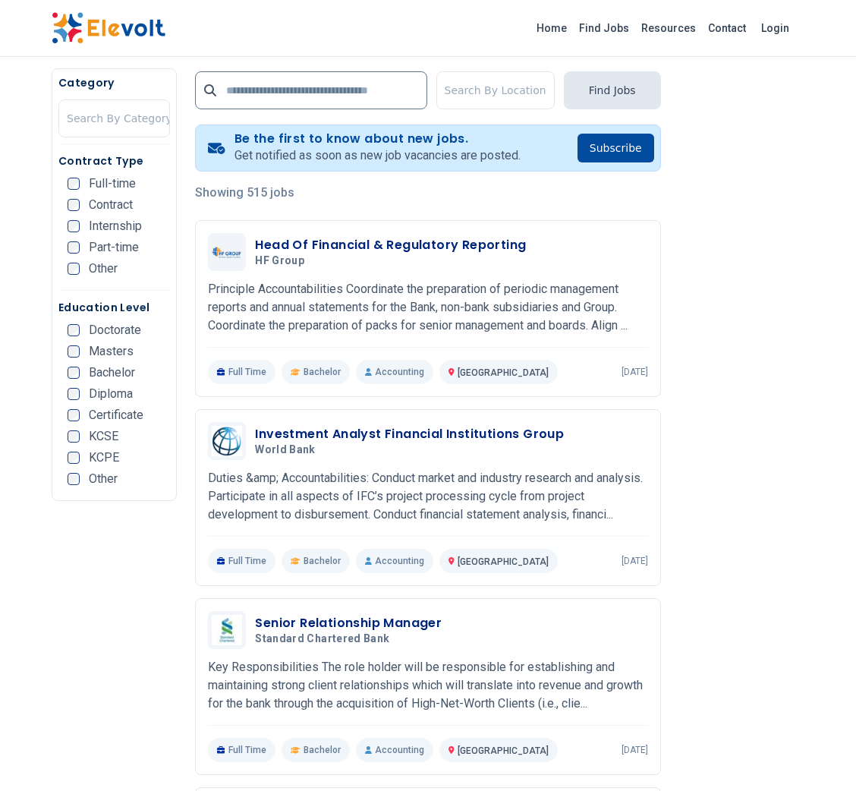
scroll to position [310, 0]
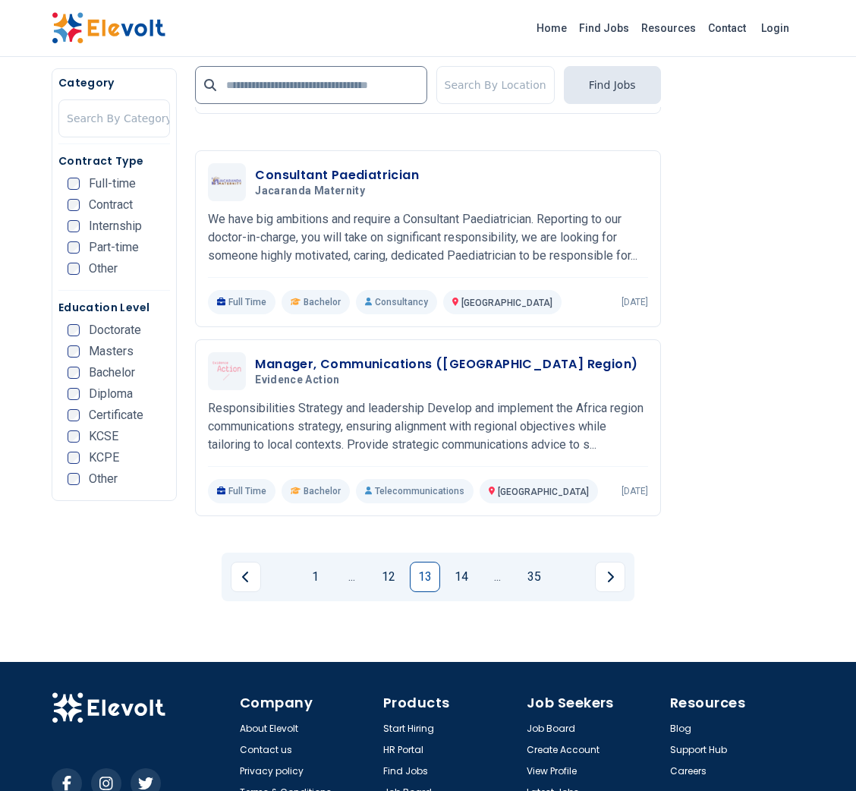
scroll to position [2982, 0]
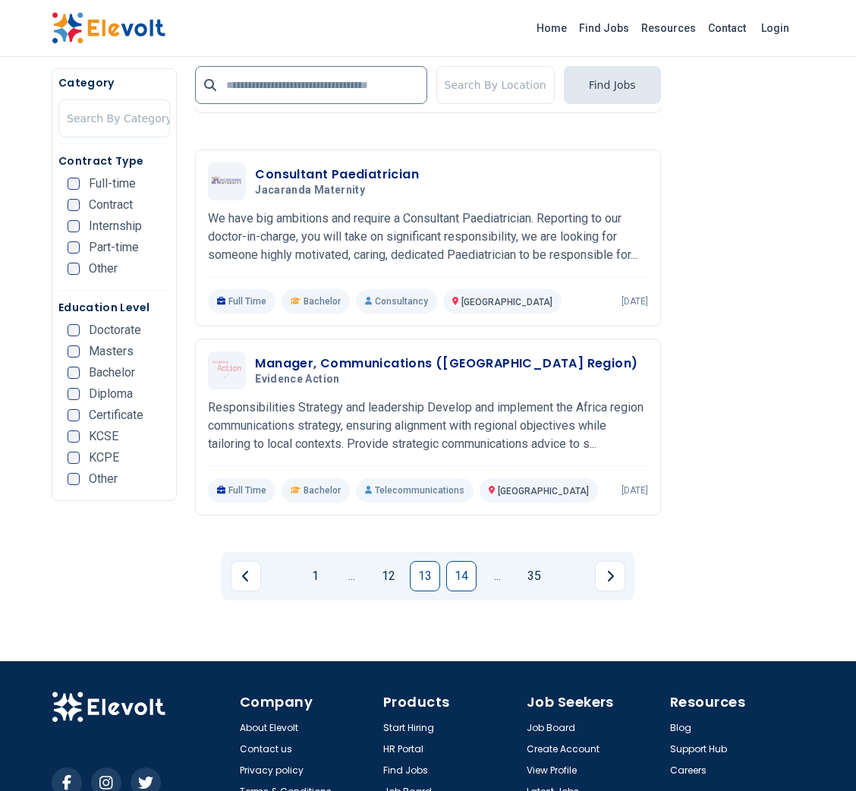
click at [462, 561] on link "14" at bounding box center [461, 576] width 30 height 30
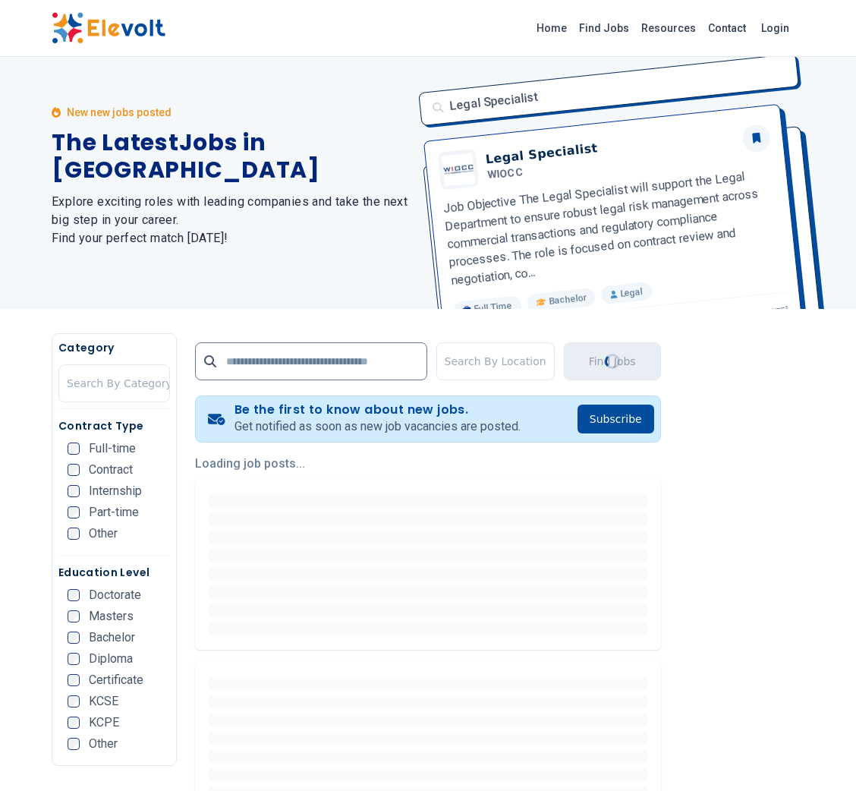
scroll to position [0, 0]
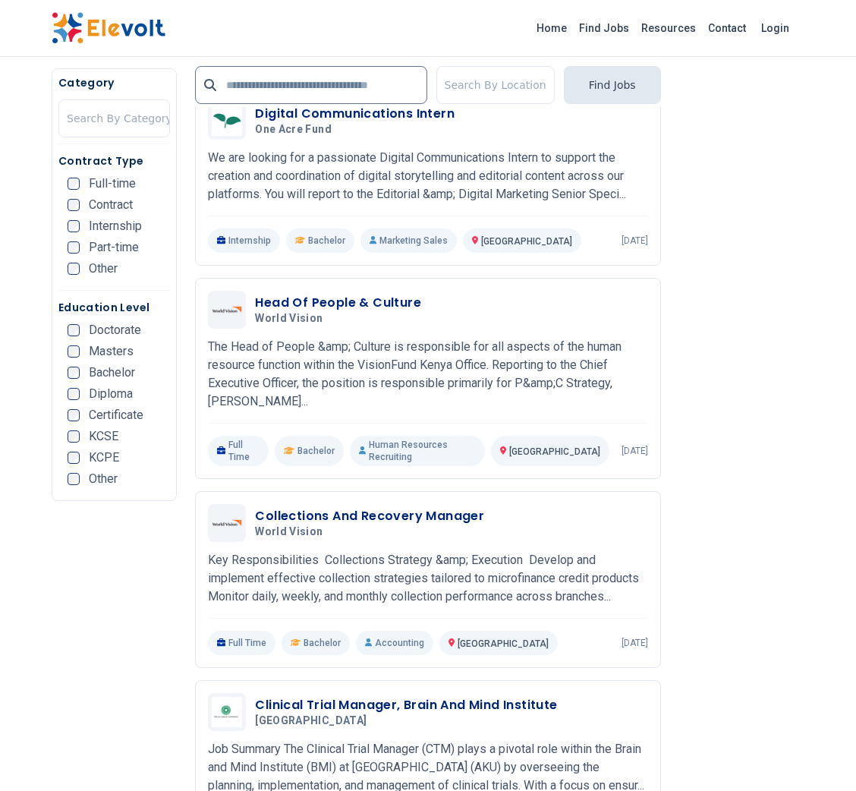
scroll to position [1465, 0]
click at [832, 578] on div "515 new jobs posted The Latest Jobs in Kenya Explore exciting roles with leadin…" at bounding box center [428, 401] width 856 height 3733
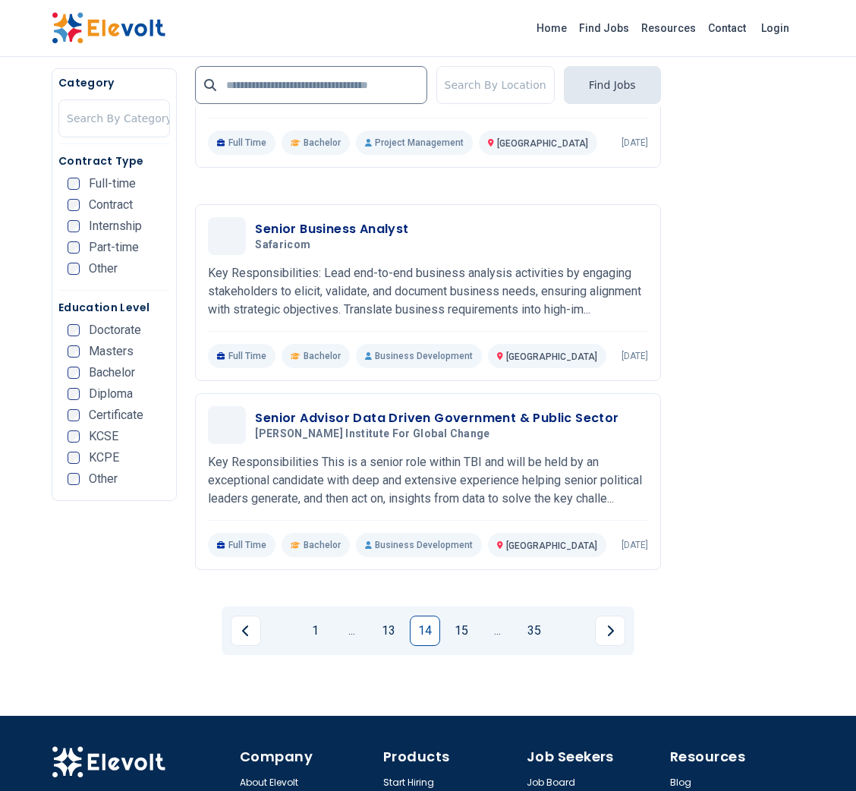
scroll to position [3023, 0]
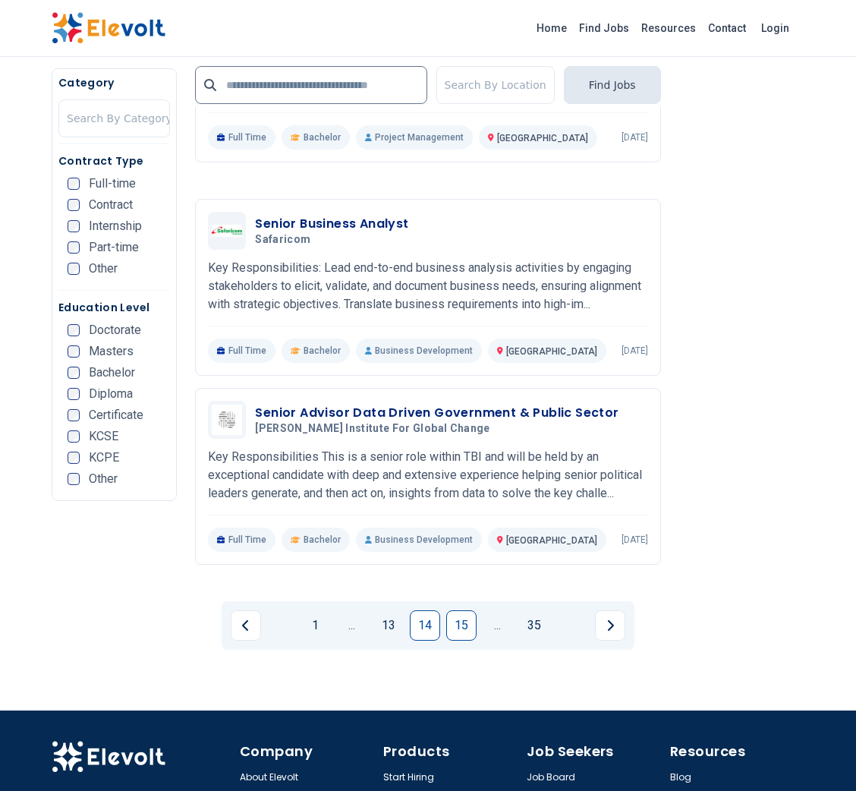
click at [471, 610] on link "15" at bounding box center [461, 625] width 30 height 30
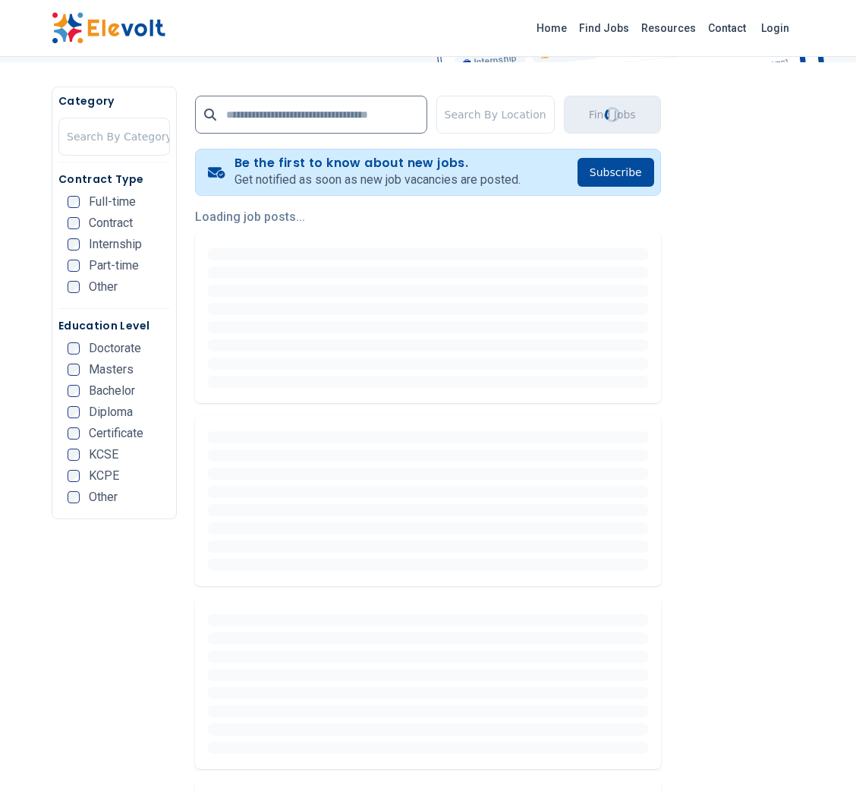
scroll to position [263, 0]
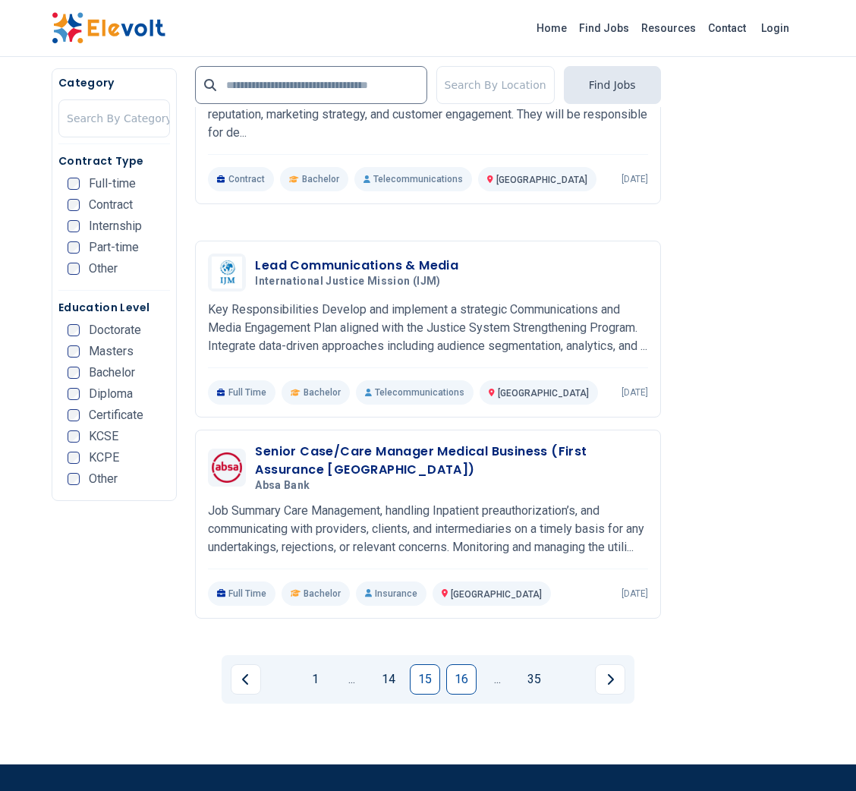
scroll to position [2952, 0]
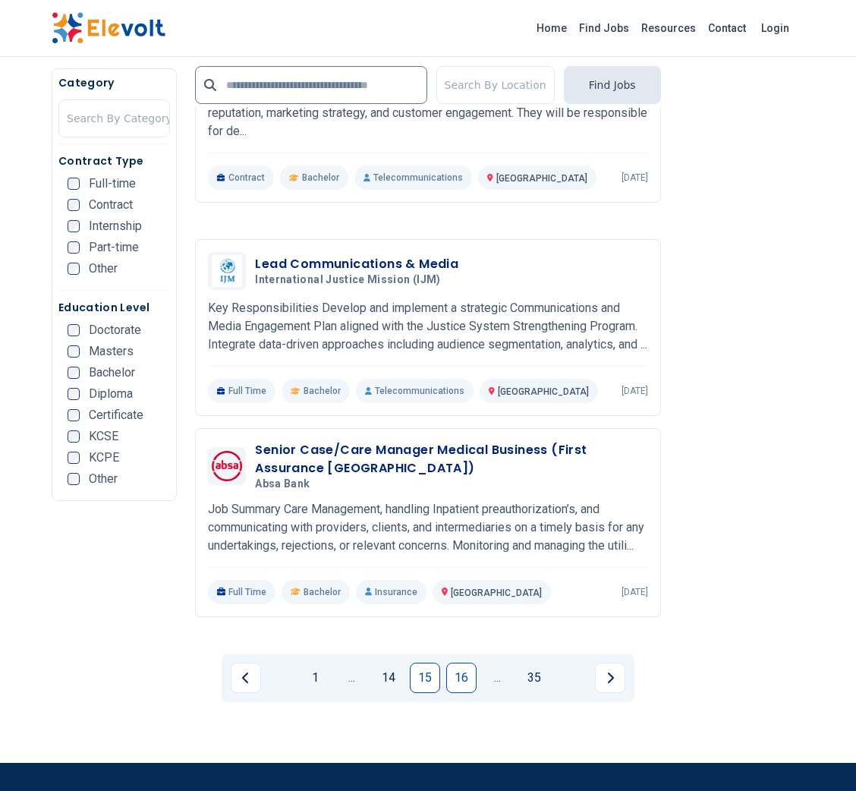
click at [453, 663] on link "16" at bounding box center [461, 678] width 30 height 30
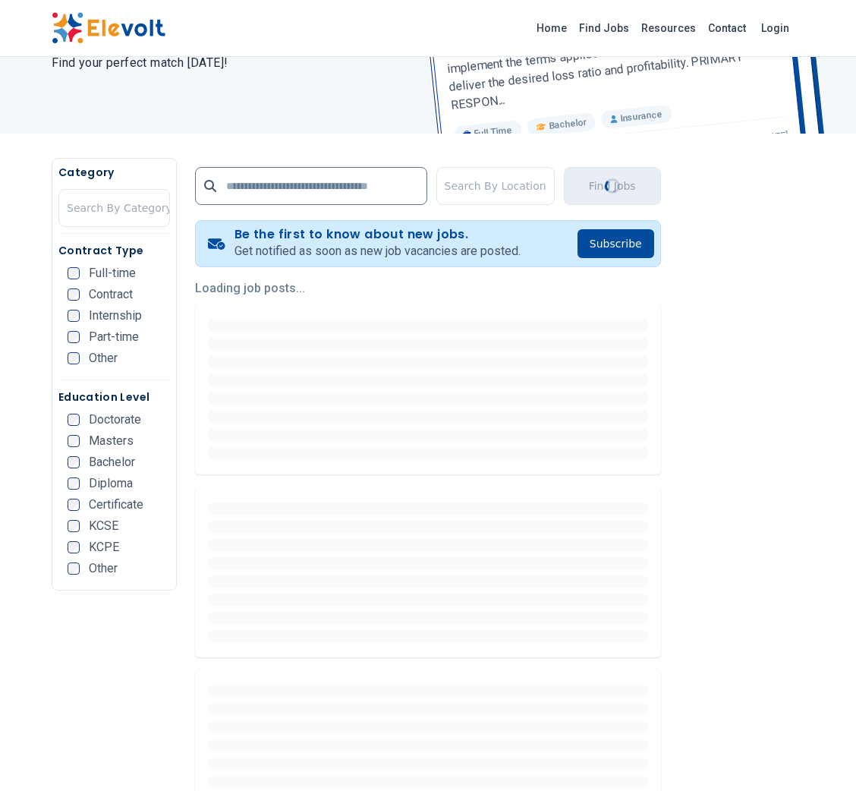
scroll to position [235, 0]
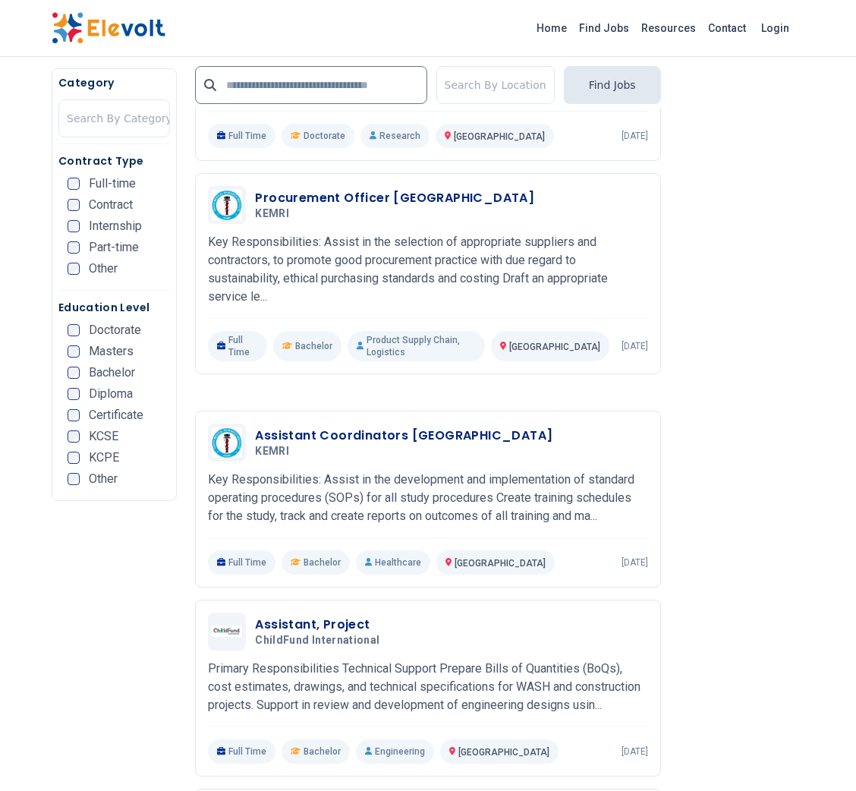
scroll to position [1982, 0]
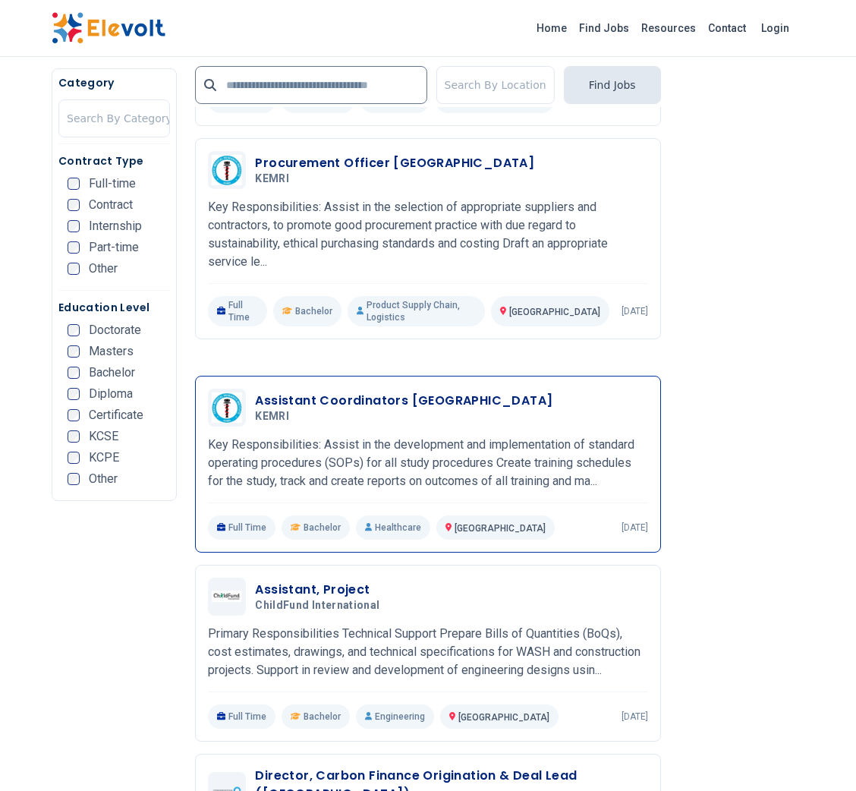
click at [435, 392] on h3 "Assistant Coordinators Nairobi" at bounding box center [404, 401] width 298 height 18
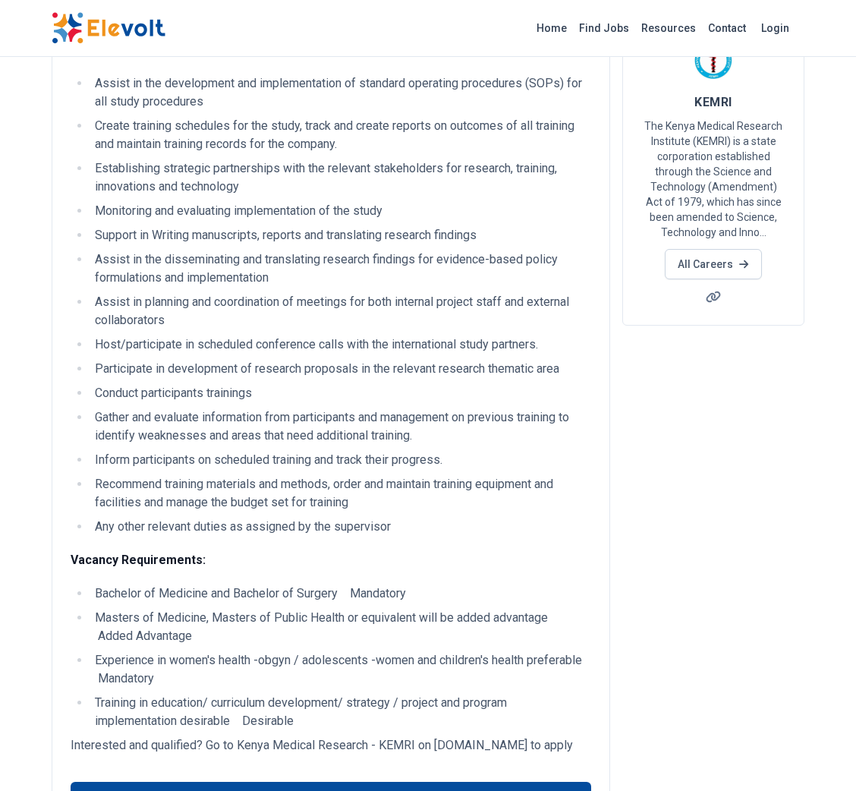
scroll to position [140, 0]
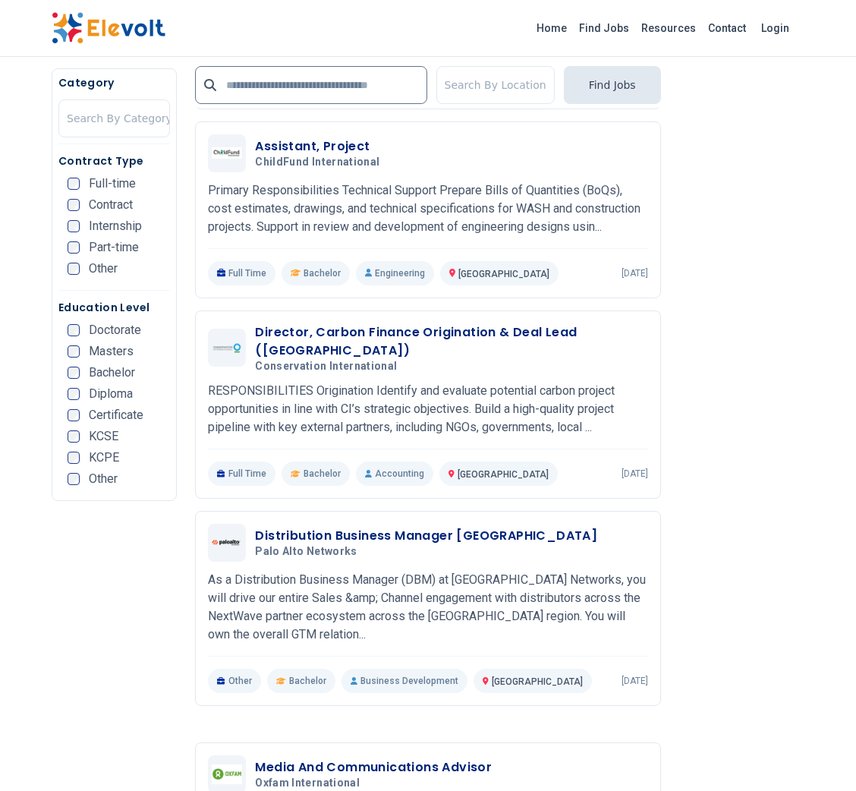
scroll to position [2423, 0]
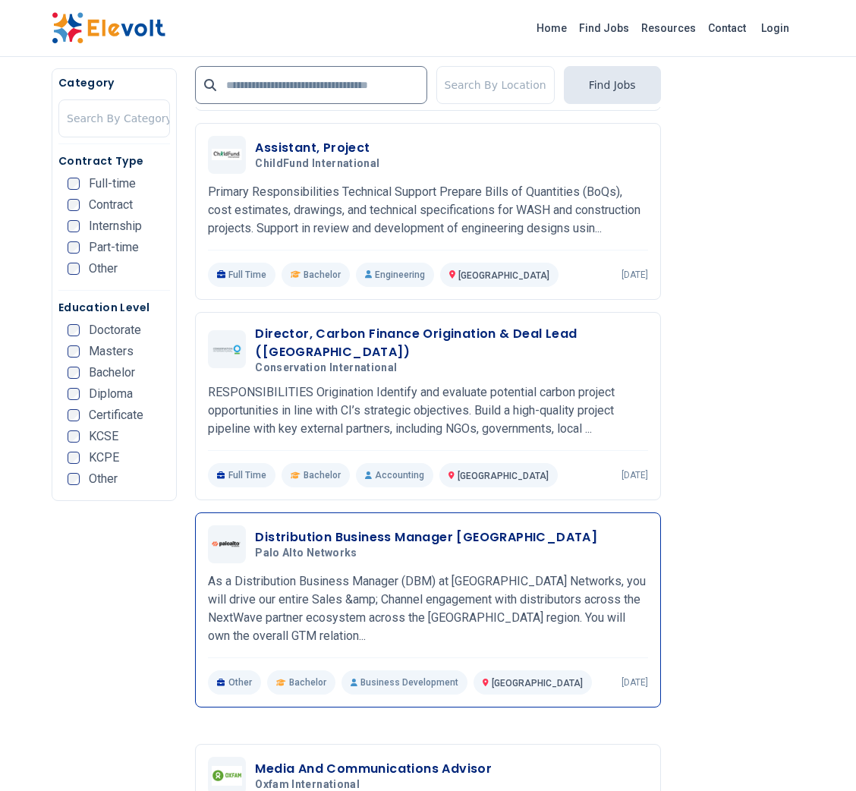
click at [324, 528] on h3 "Distribution Business Manager Africa" at bounding box center [426, 537] width 342 height 18
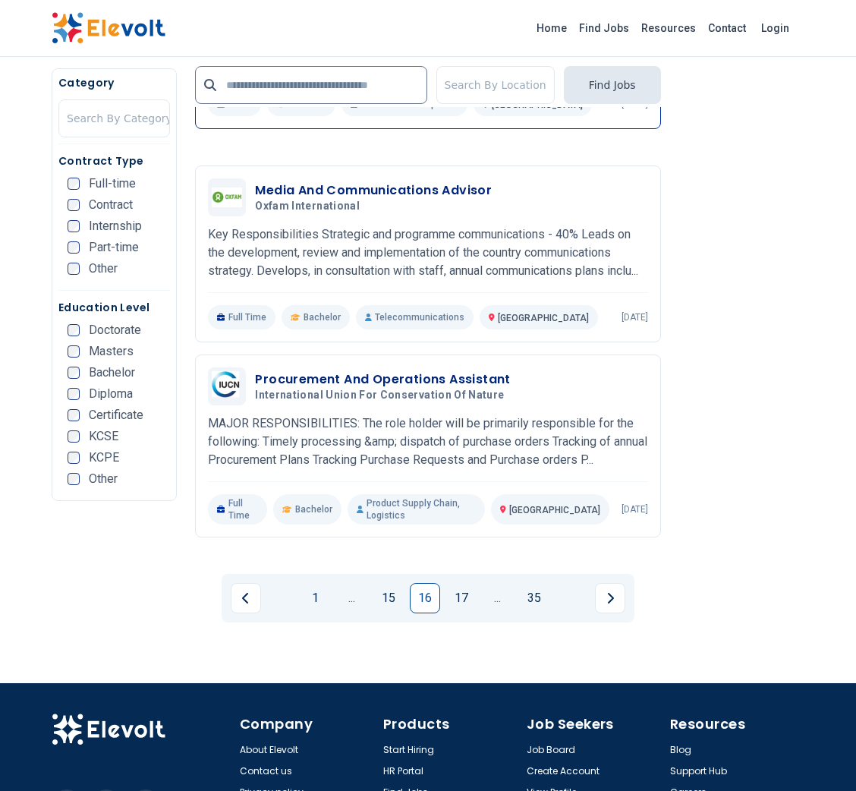
scroll to position [3002, 0]
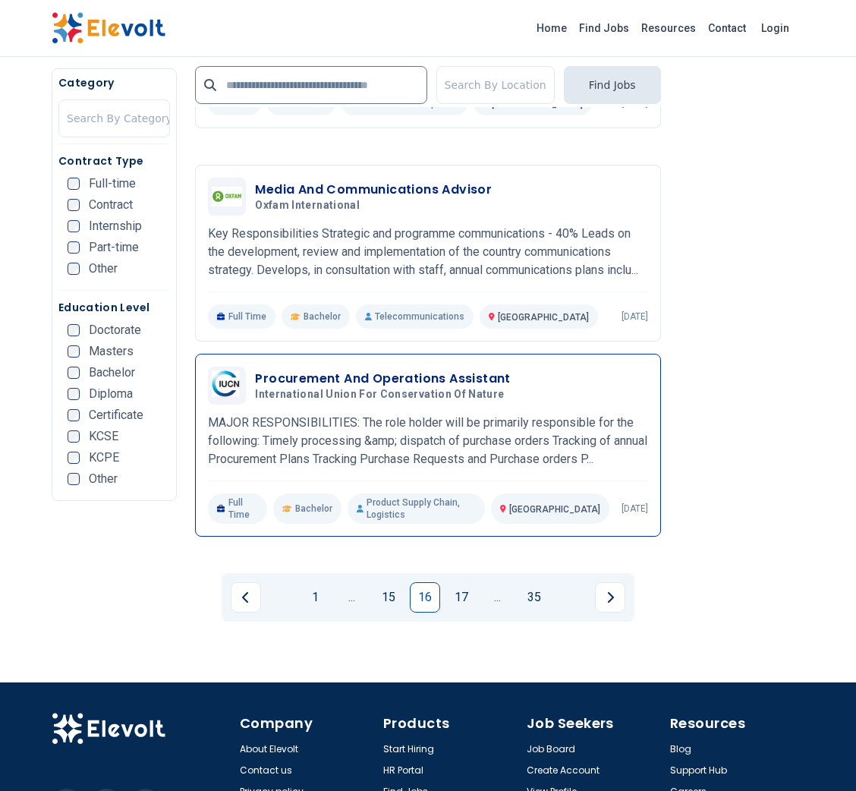
click at [430, 370] on h3 "Procurement And Operations Assistant" at bounding box center [382, 379] width 255 height 18
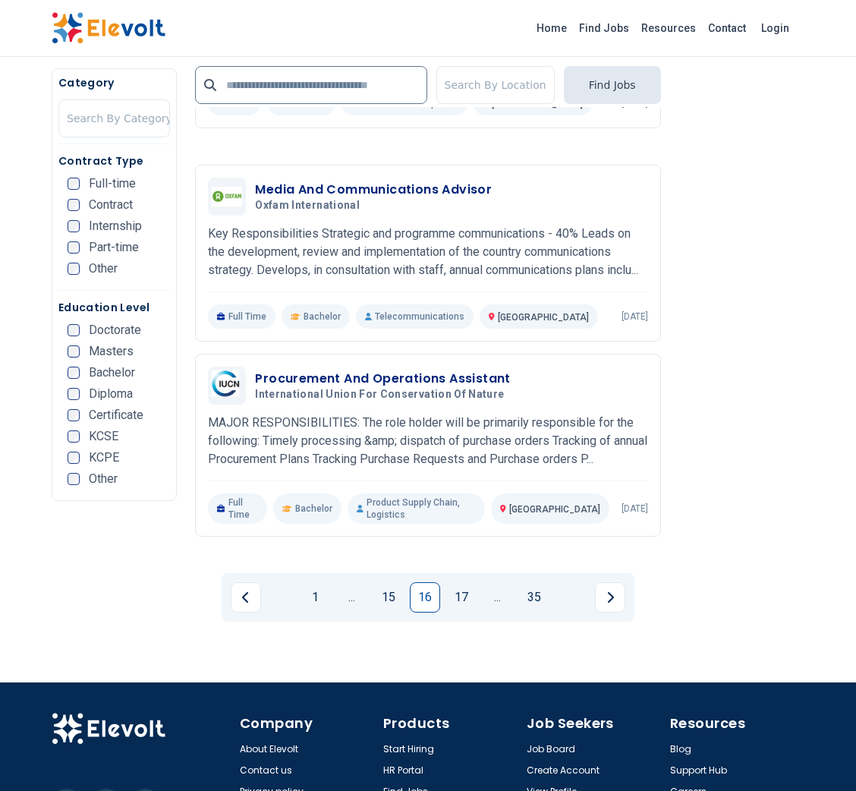
scroll to position [3048, 0]
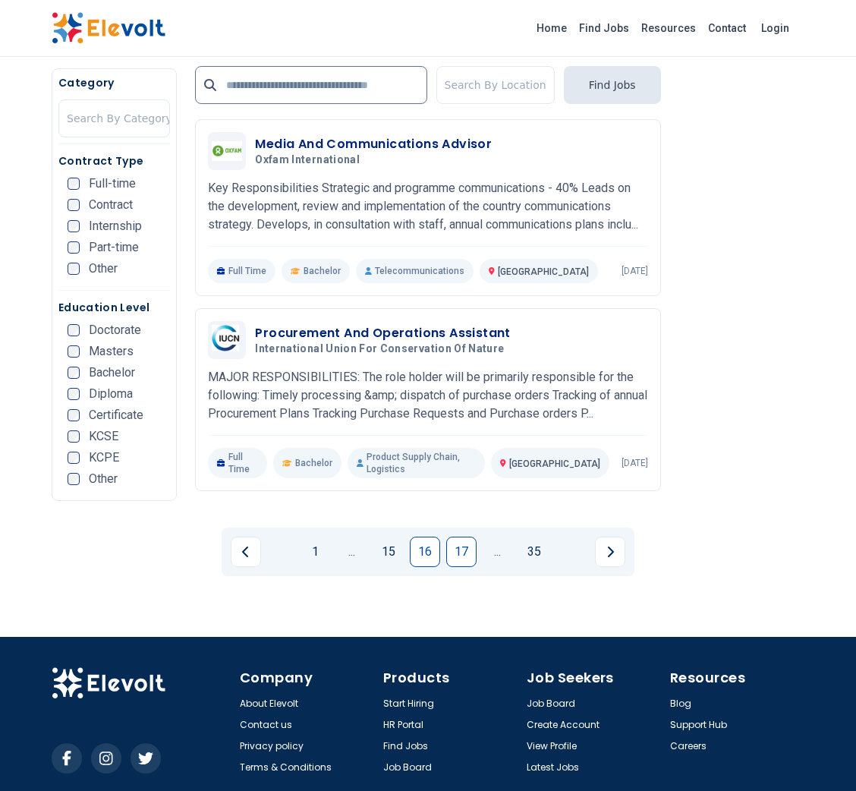
click at [466, 537] on link "17" at bounding box center [461, 552] width 30 height 30
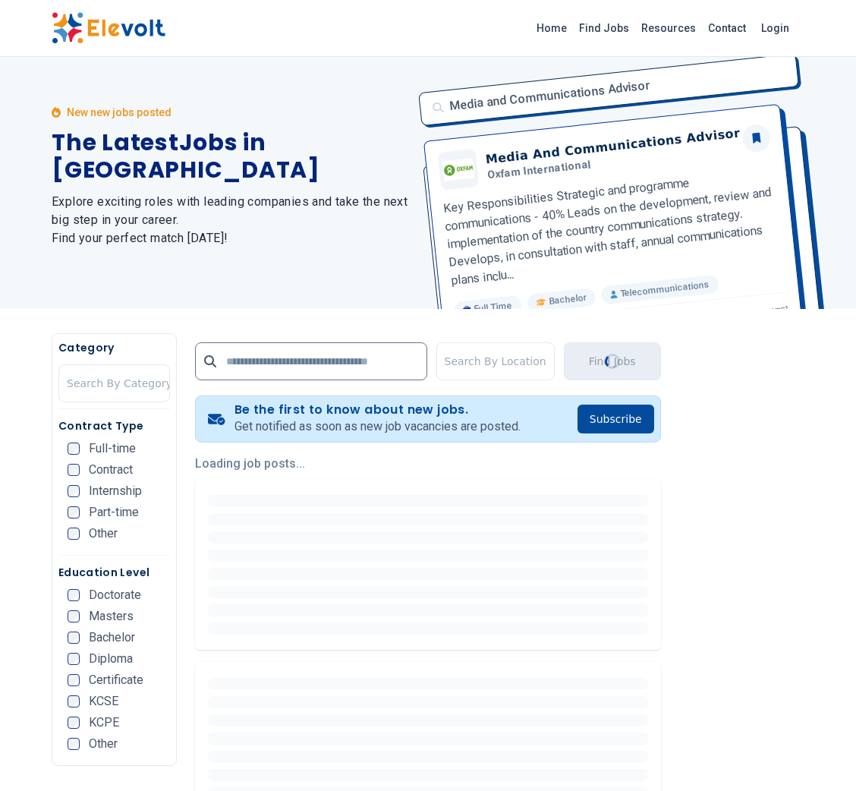
scroll to position [0, 0]
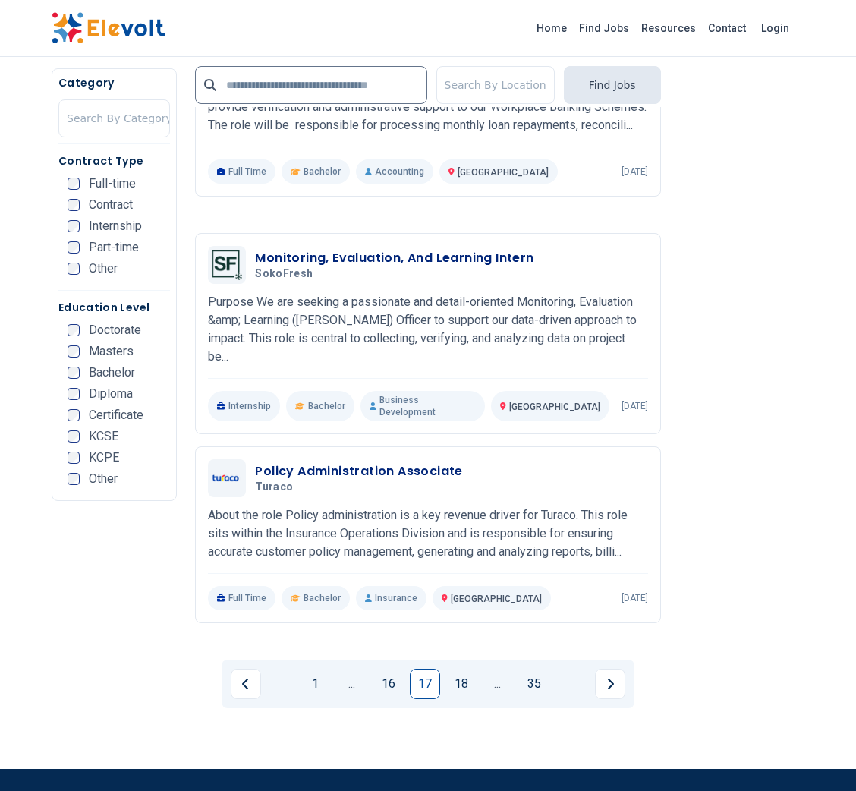
scroll to position [2881, 0]
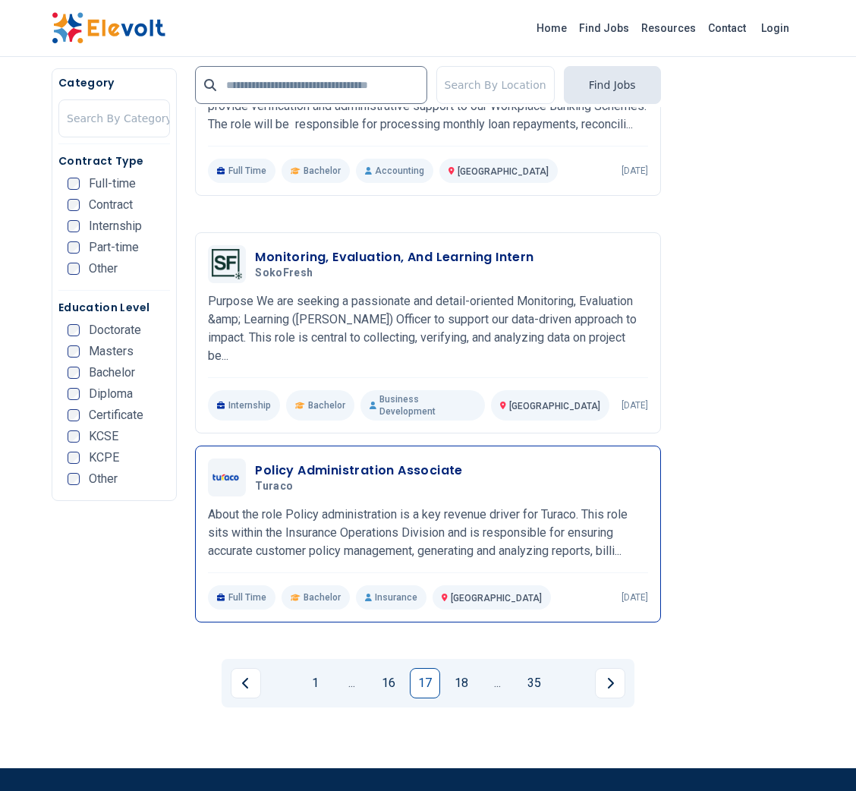
click at [454, 461] on h3 "Policy Administration Associate" at bounding box center [358, 470] width 207 height 18
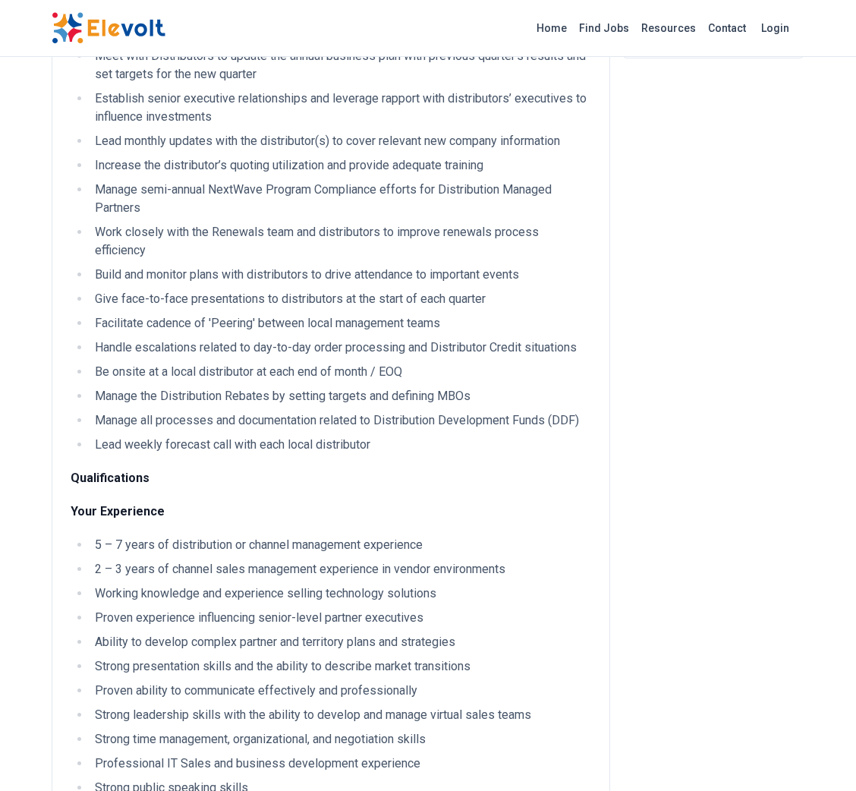
scroll to position [370, 0]
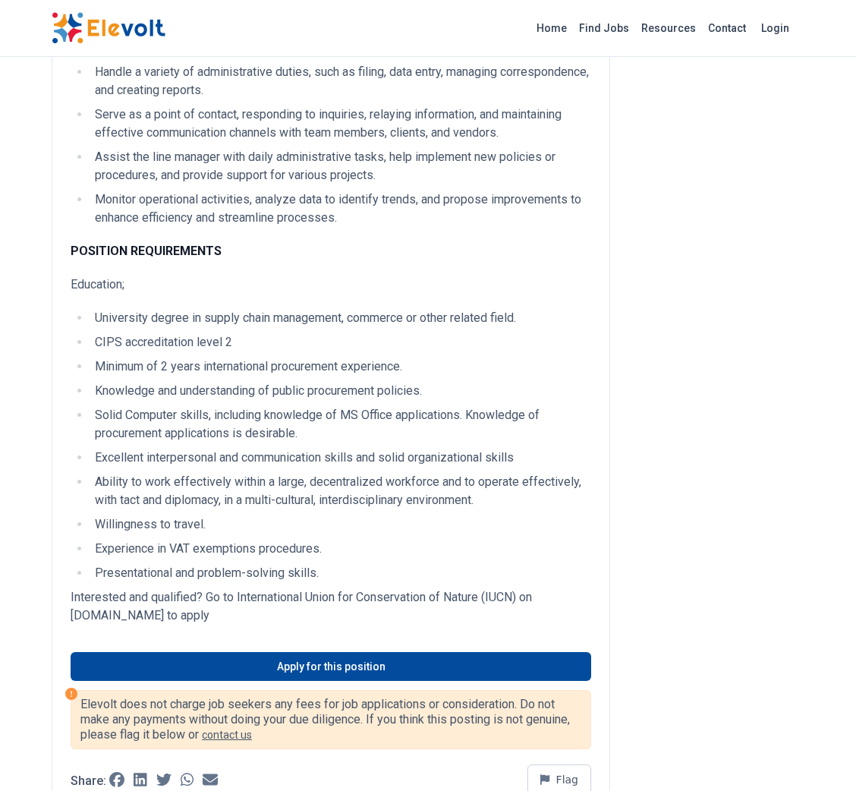
scroll to position [918, 0]
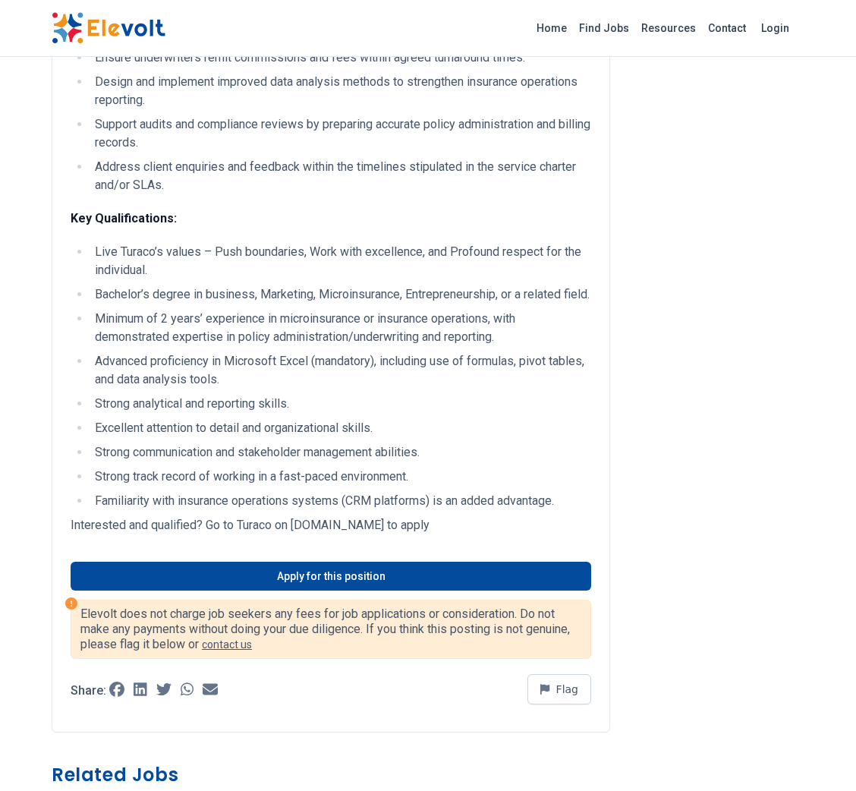
scroll to position [606, 0]
